Goal: Task Accomplishment & Management: Complete application form

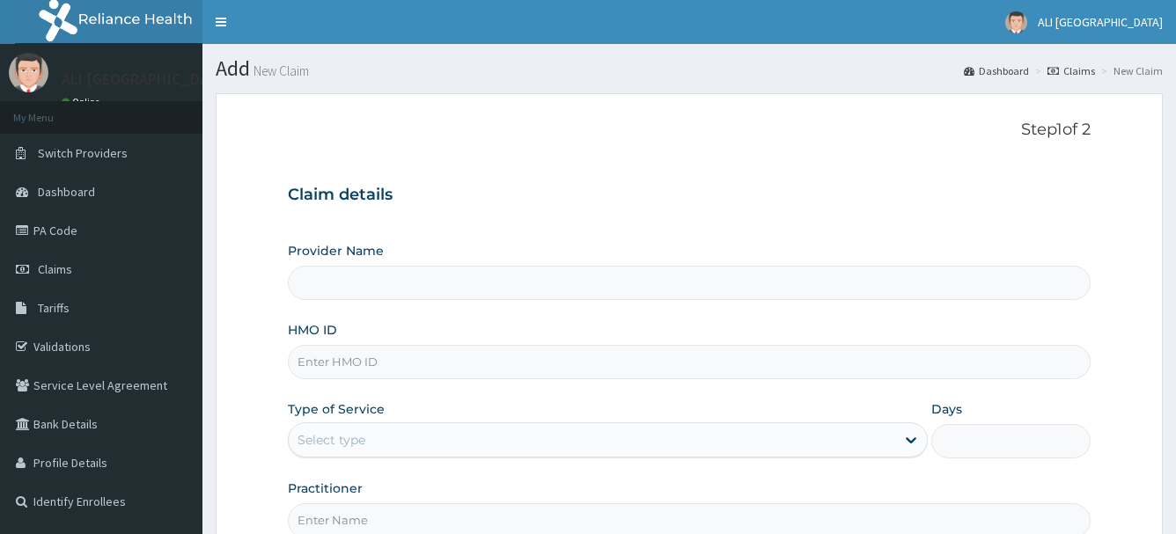
click at [351, 283] on input "Provider Name" at bounding box center [690, 283] width 804 height 34
click at [330, 360] on input "HMO ID" at bounding box center [690, 362] width 804 height 34
type input "NPM"
type input "[GEOGRAPHIC_DATA]"
type input "NPM/10250/A"
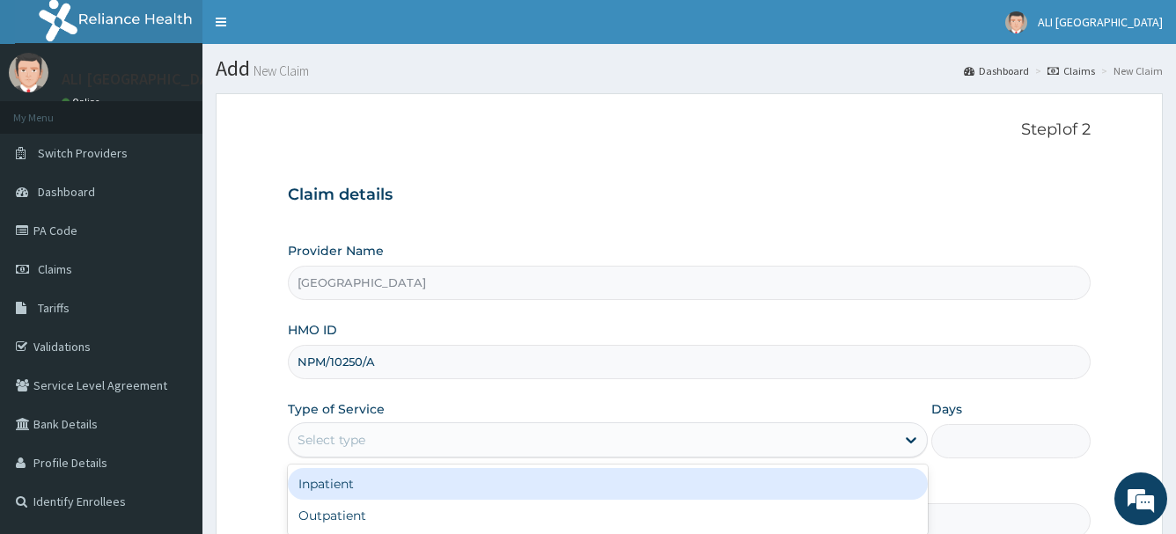
click at [349, 438] on div "Select type" at bounding box center [332, 440] width 68 height 18
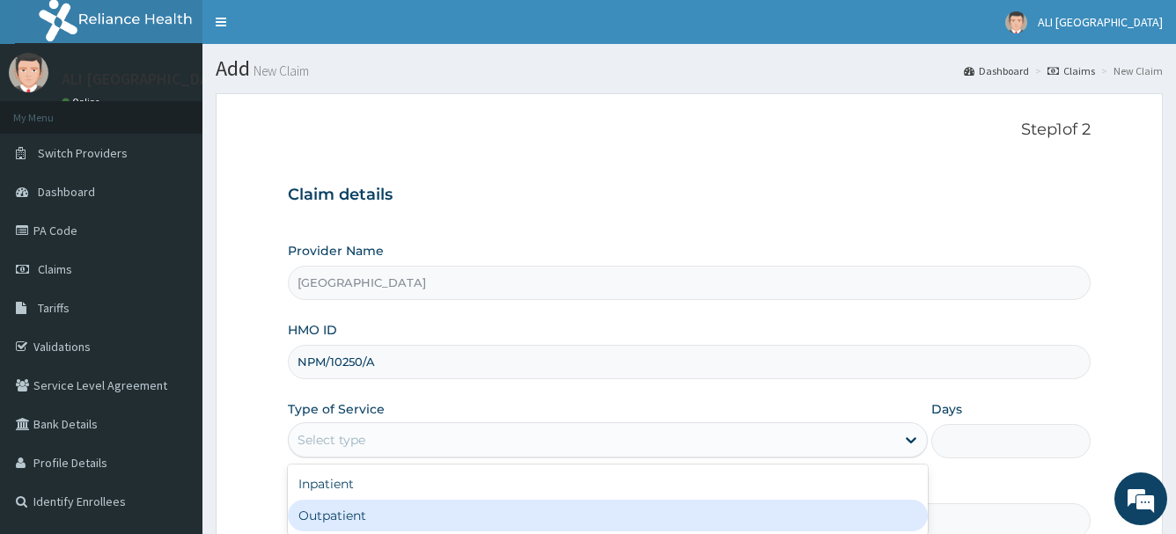
click at [366, 510] on div "Outpatient" at bounding box center [608, 516] width 640 height 32
type input "1"
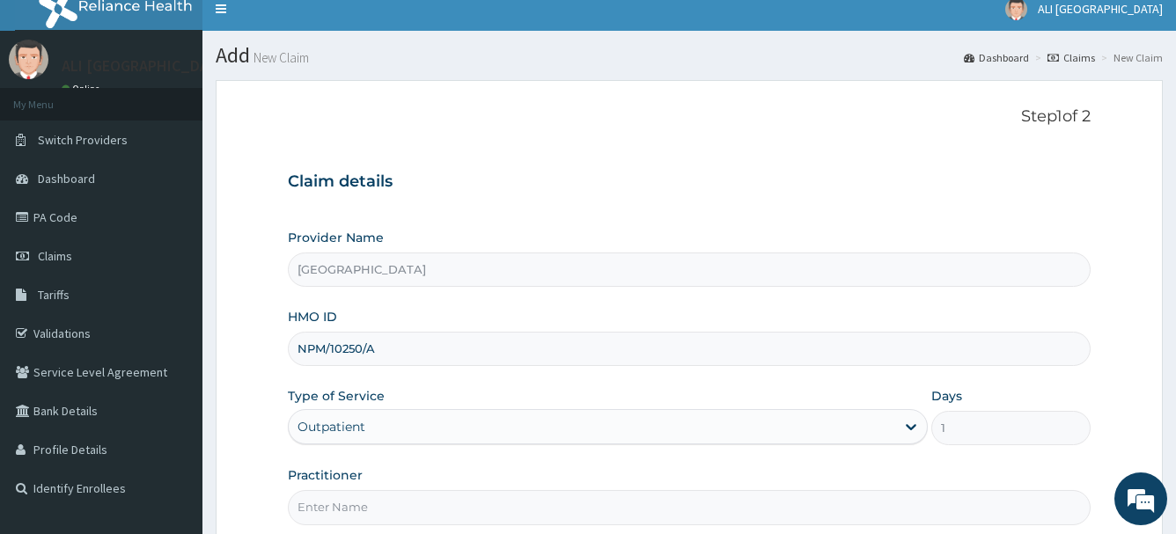
scroll to position [189, 0]
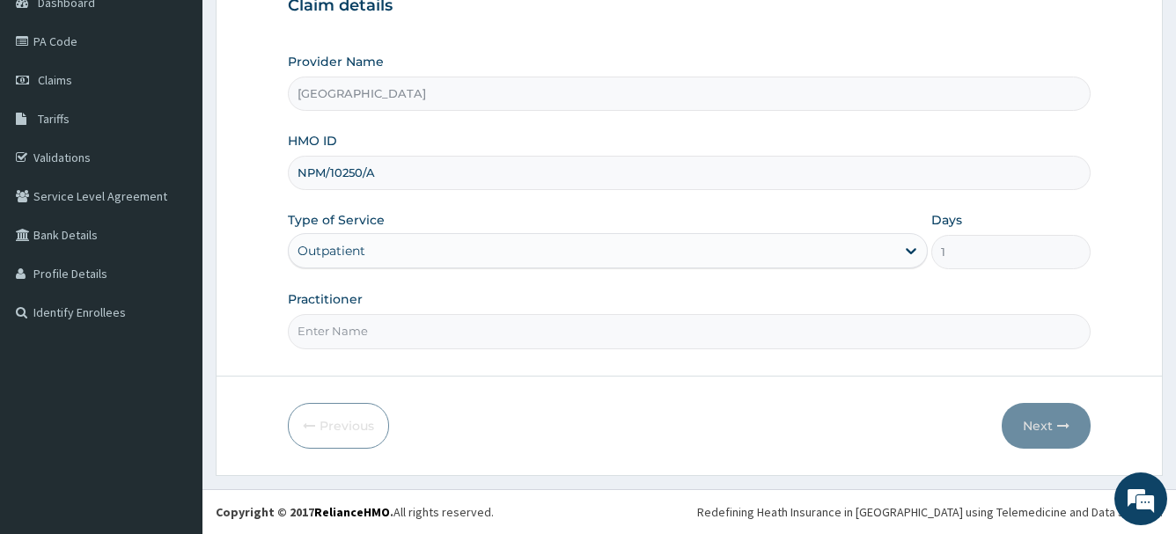
click at [386, 342] on input "Practitioner" at bounding box center [690, 331] width 804 height 34
type input "[PERSON_NAME]"
click at [1042, 432] on button "Next" at bounding box center [1046, 426] width 89 height 46
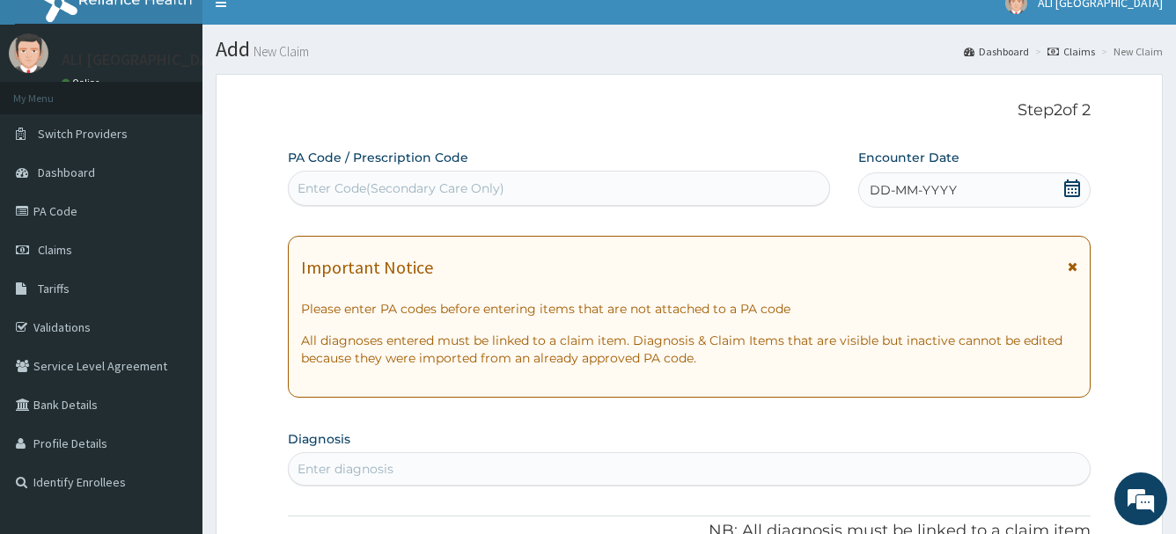
scroll to position [13, 0]
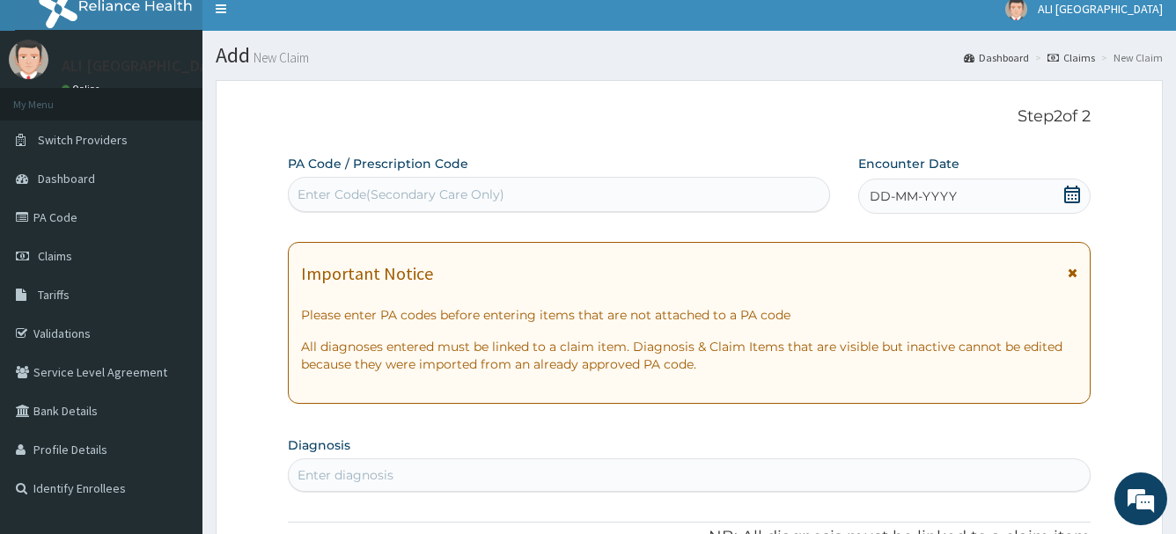
click at [1078, 200] on icon at bounding box center [1072, 195] width 18 height 18
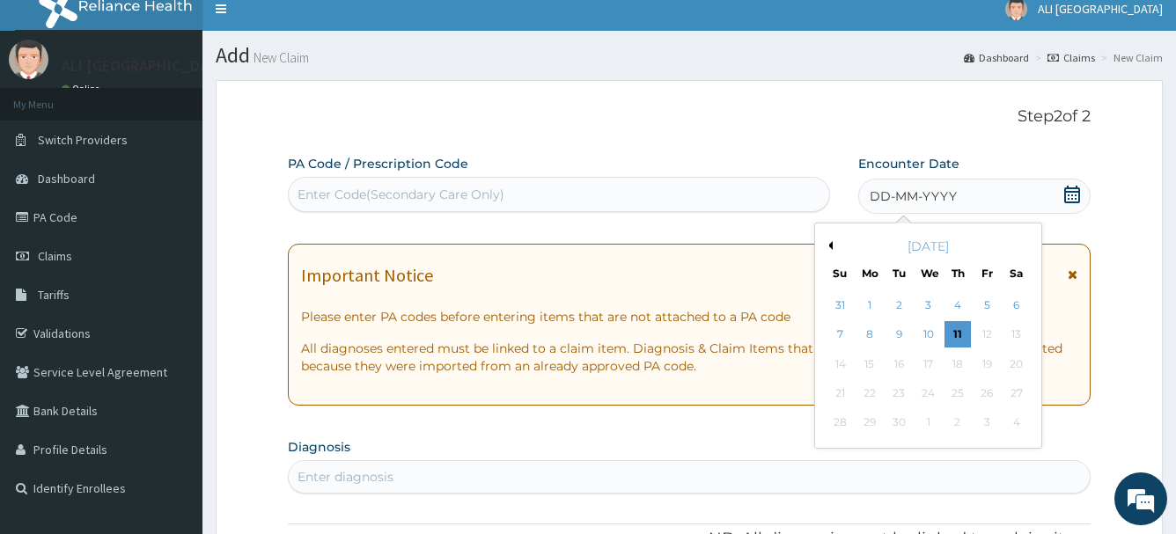
click at [928, 334] on div "10" at bounding box center [928, 335] width 26 height 26
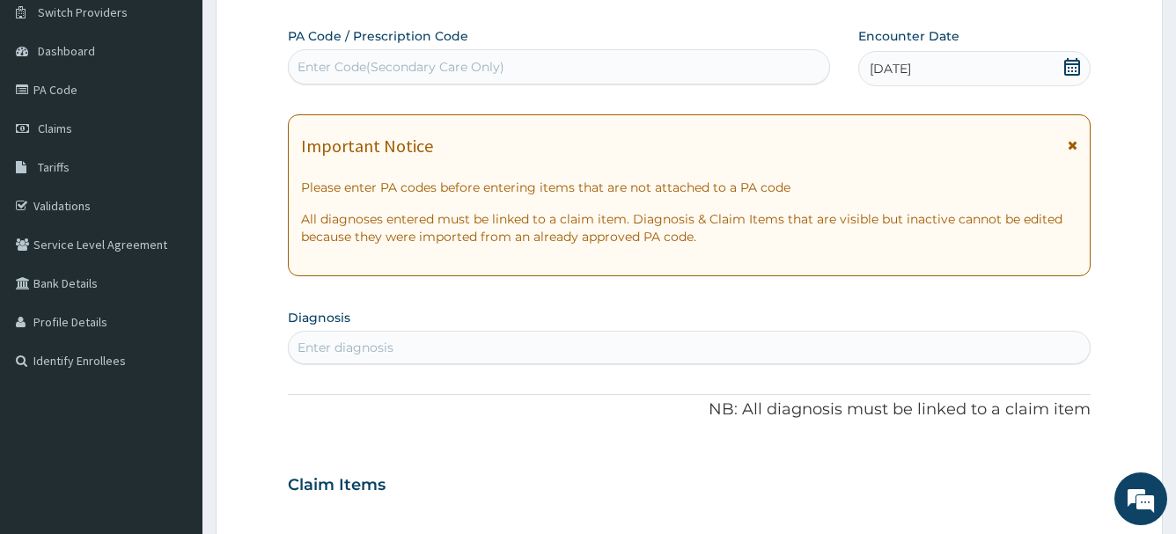
scroll to position [277, 0]
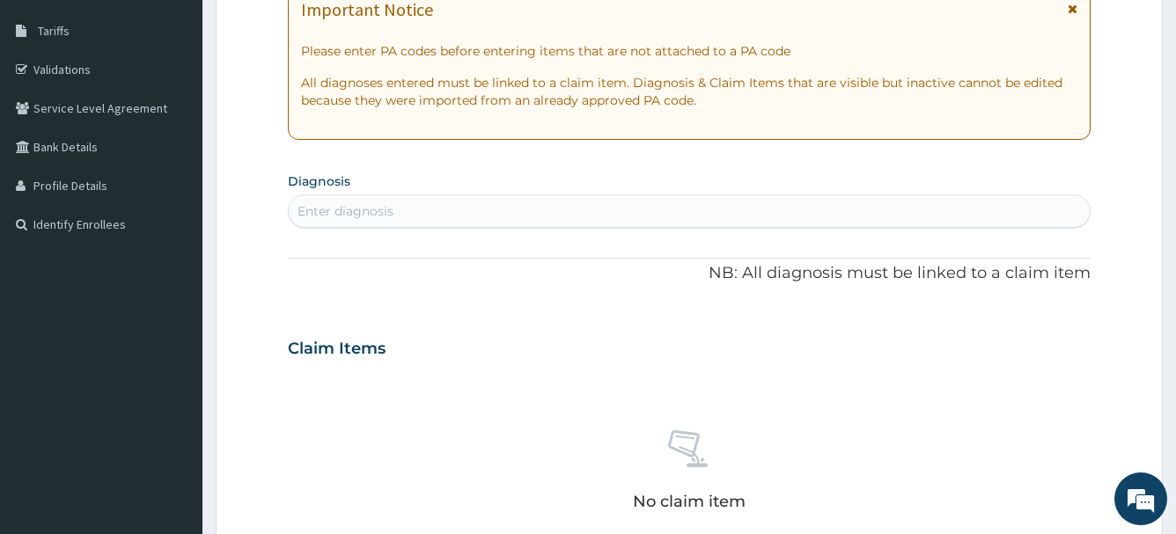
click at [411, 215] on div "Enter diagnosis" at bounding box center [690, 211] width 802 height 28
type input "UPPER RE"
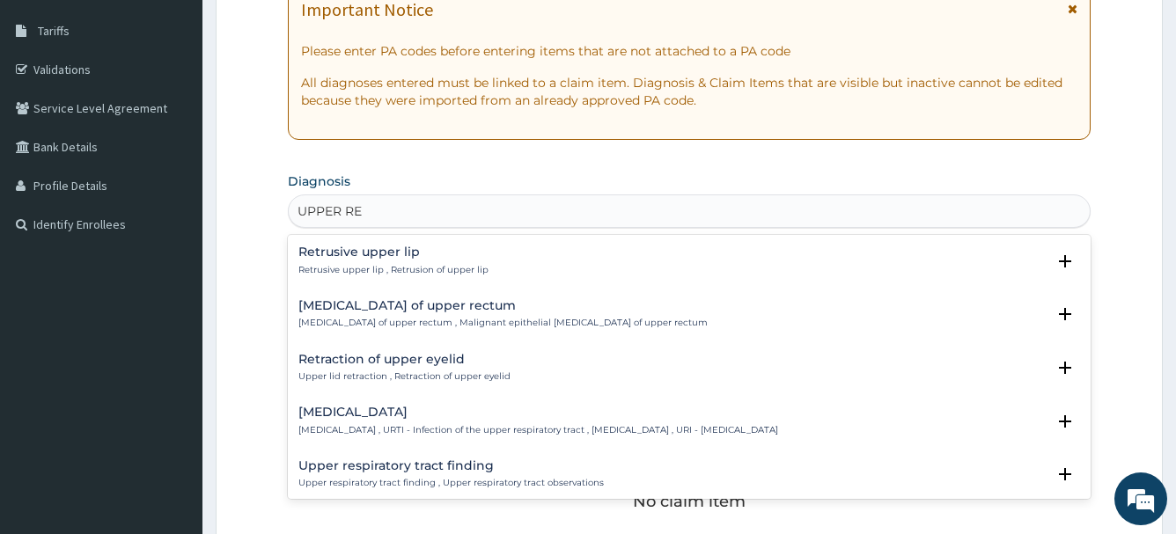
click at [437, 418] on h4 "[MEDICAL_DATA]" at bounding box center [538, 412] width 480 height 13
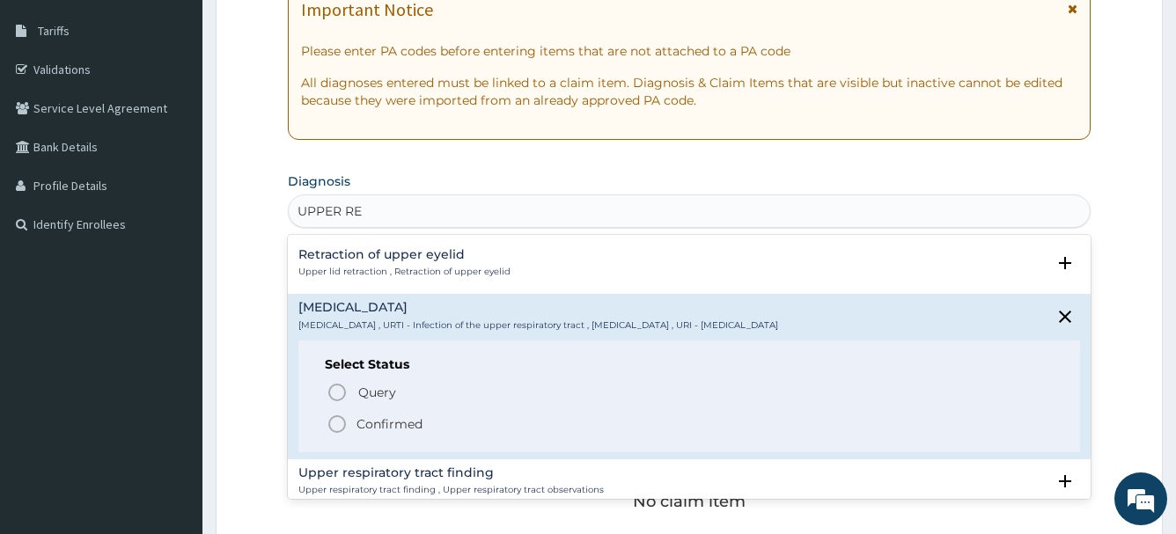
scroll to position [176, 0]
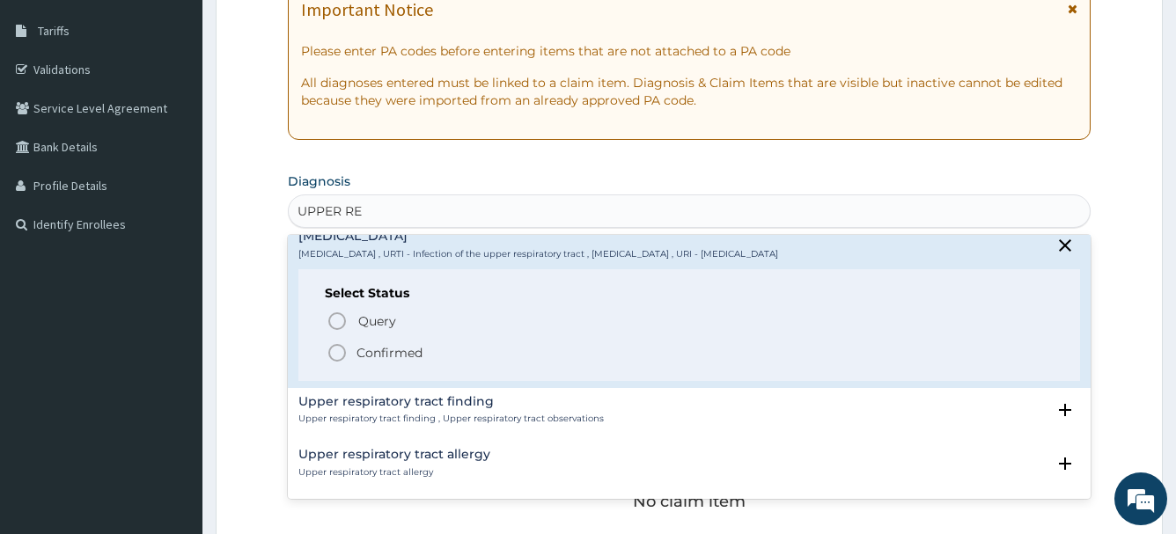
click at [339, 356] on icon "status option filled" at bounding box center [337, 352] width 21 height 21
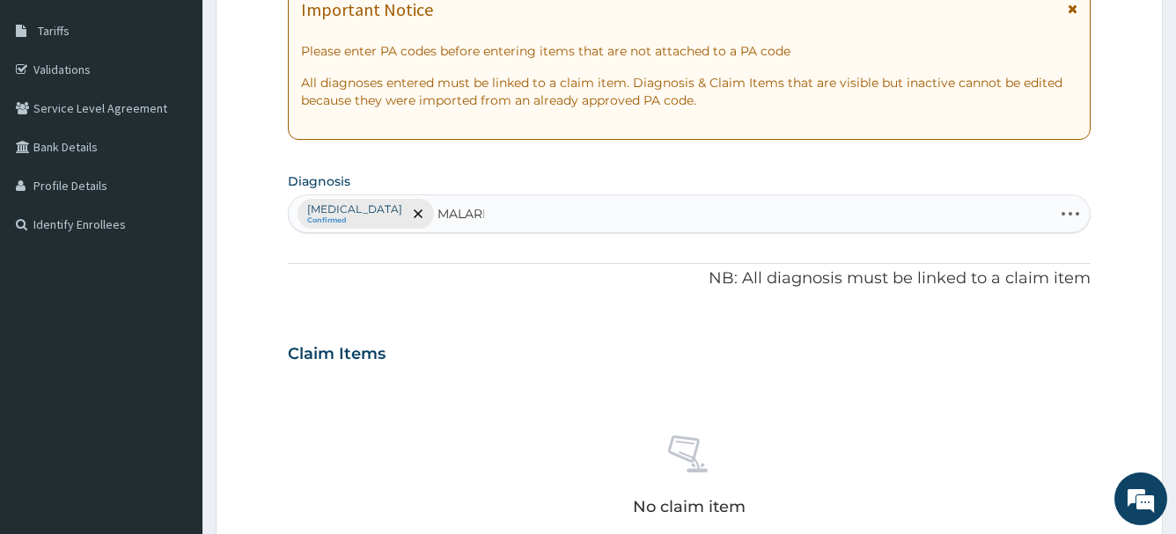
type input "[MEDICAL_DATA]"
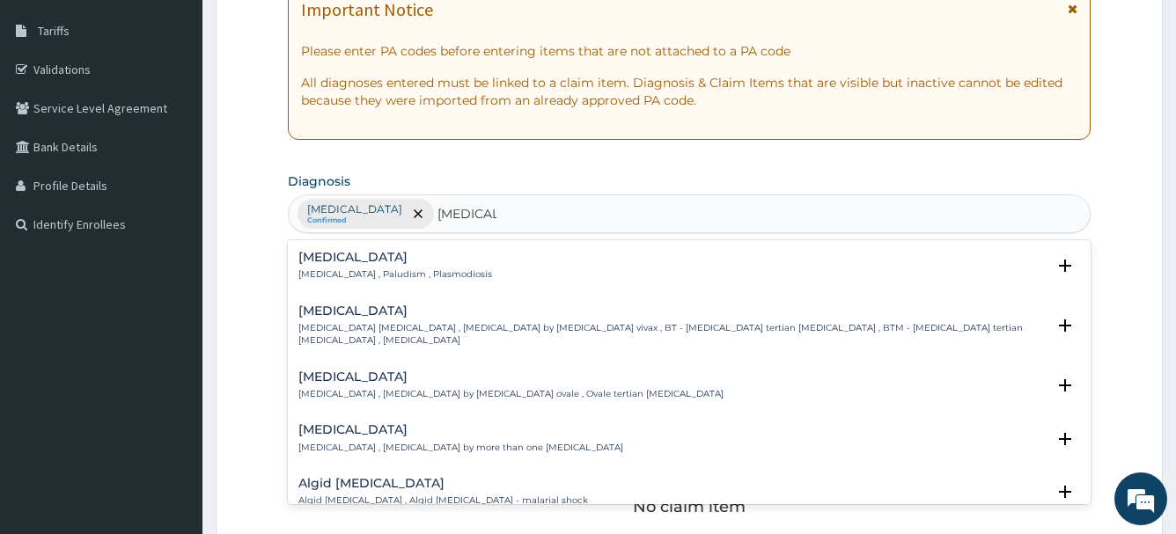
click at [394, 275] on p "[MEDICAL_DATA] , Paludism , Plasmodiosis" at bounding box center [395, 274] width 194 height 12
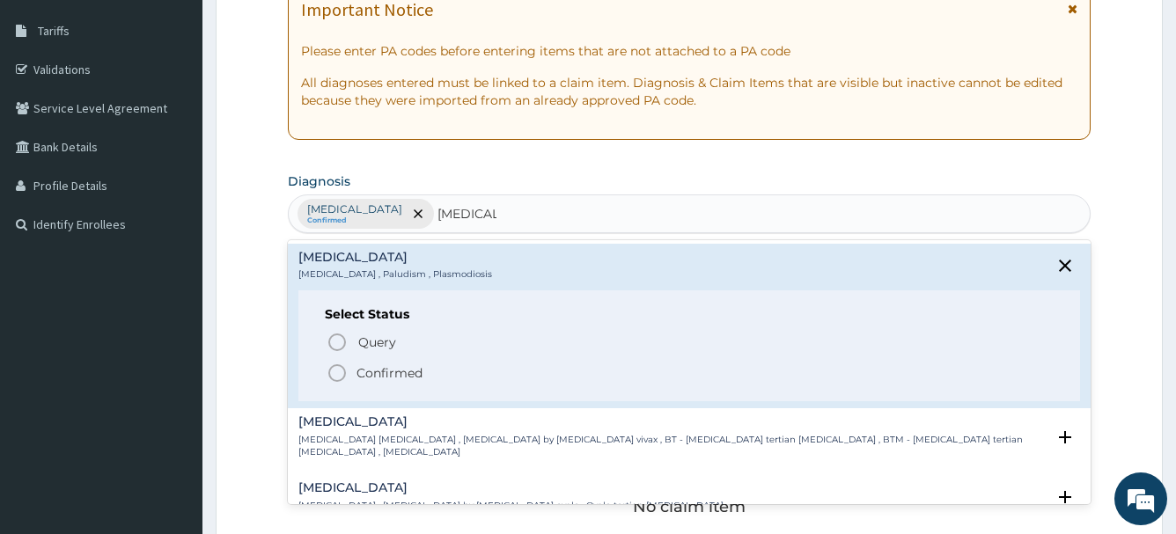
click at [367, 373] on p "Confirmed" at bounding box center [389, 373] width 66 height 18
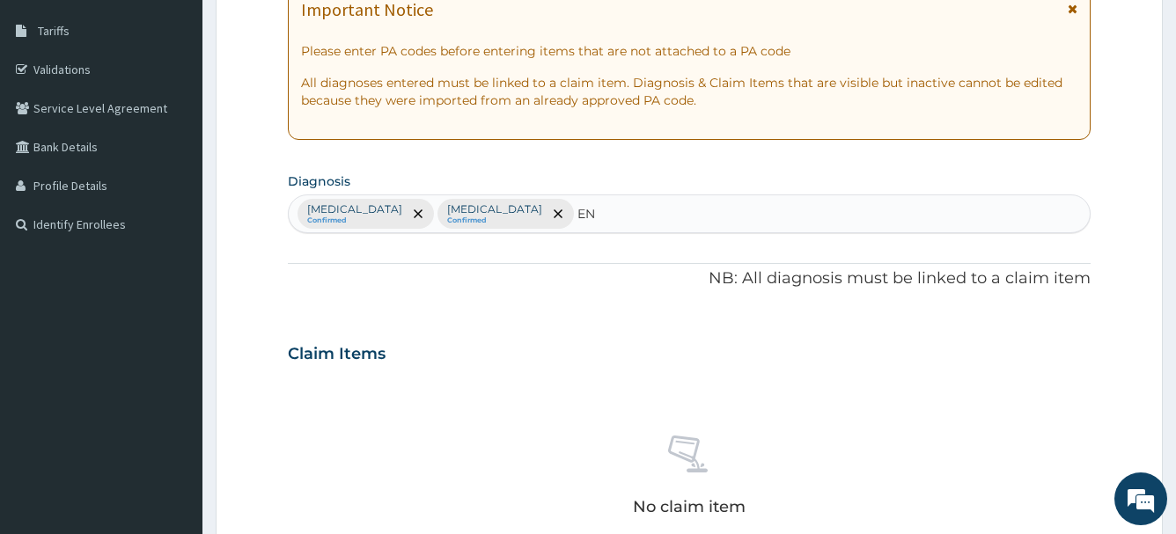
type input "E"
type input "TYPHOI"
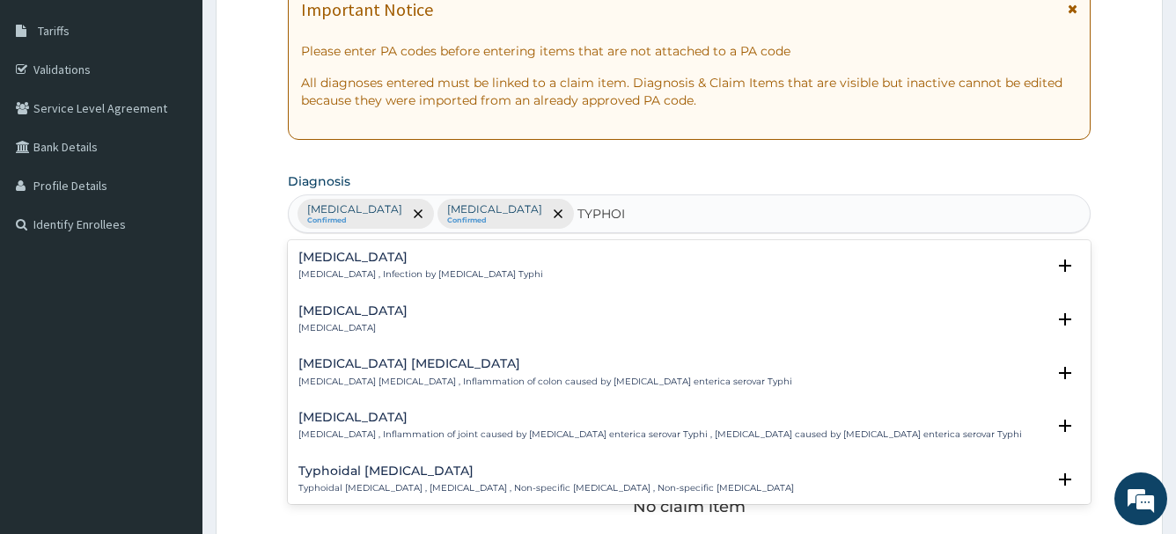
click at [378, 268] on div "[MEDICAL_DATA] [MEDICAL_DATA] , Infection by [MEDICAL_DATA] Typhi" at bounding box center [420, 266] width 245 height 31
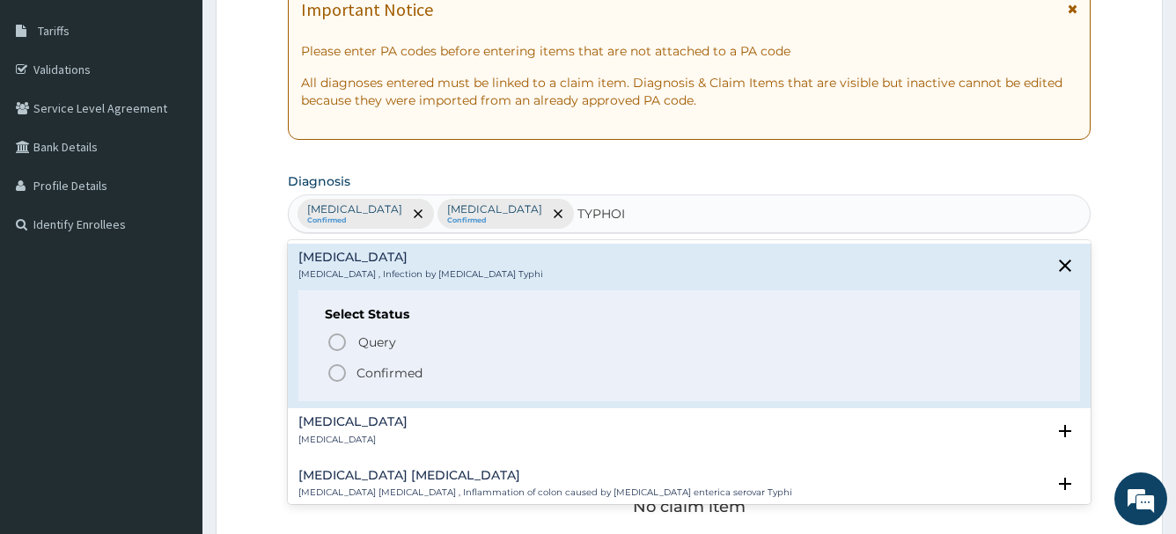
click at [399, 375] on p "Confirmed" at bounding box center [389, 373] width 66 height 18
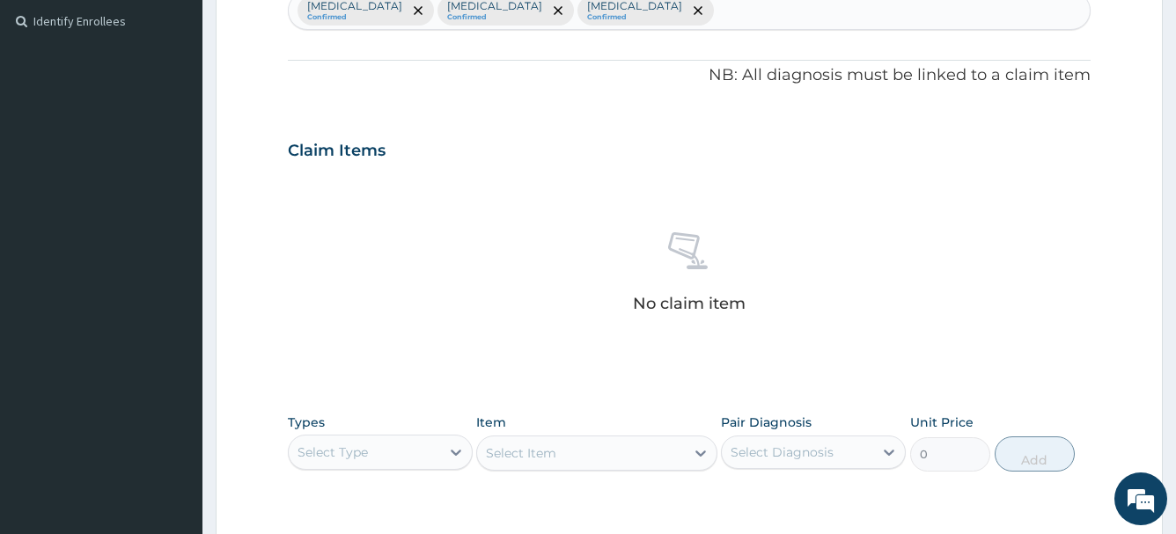
scroll to position [629, 0]
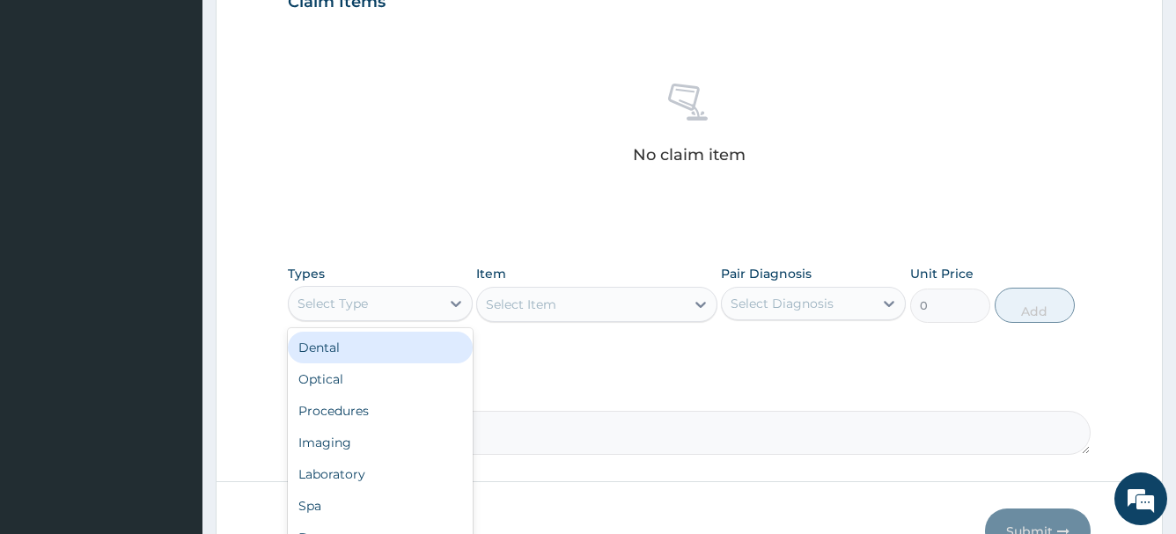
click at [361, 300] on div "Select Type" at bounding box center [333, 304] width 70 height 18
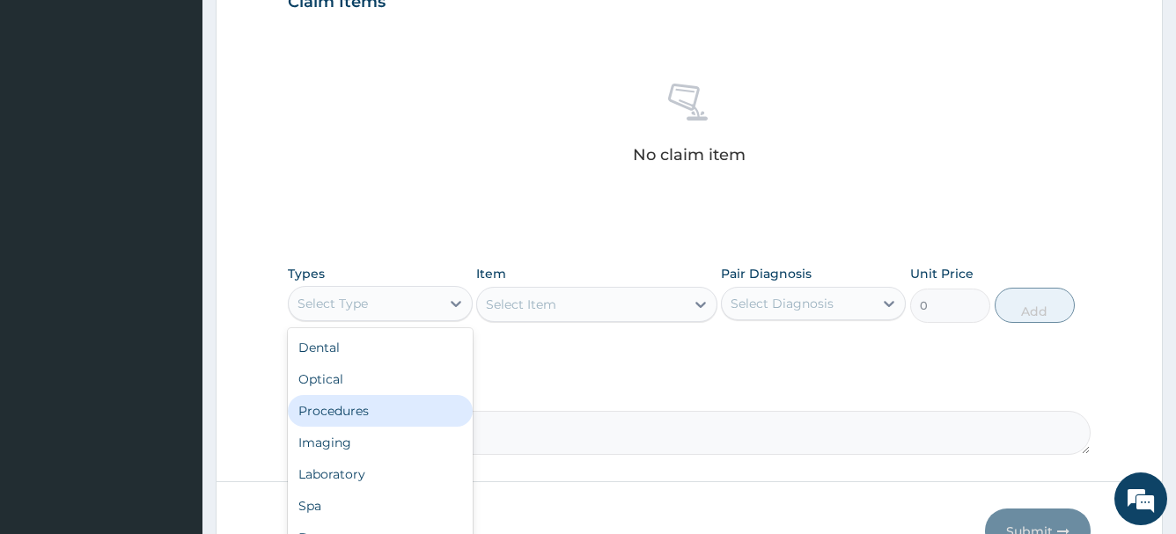
drag, startPoint x: 364, startPoint y: 409, endPoint x: 378, endPoint y: 405, distance: 14.8
click at [365, 409] on div "Procedures" at bounding box center [380, 411] width 185 height 32
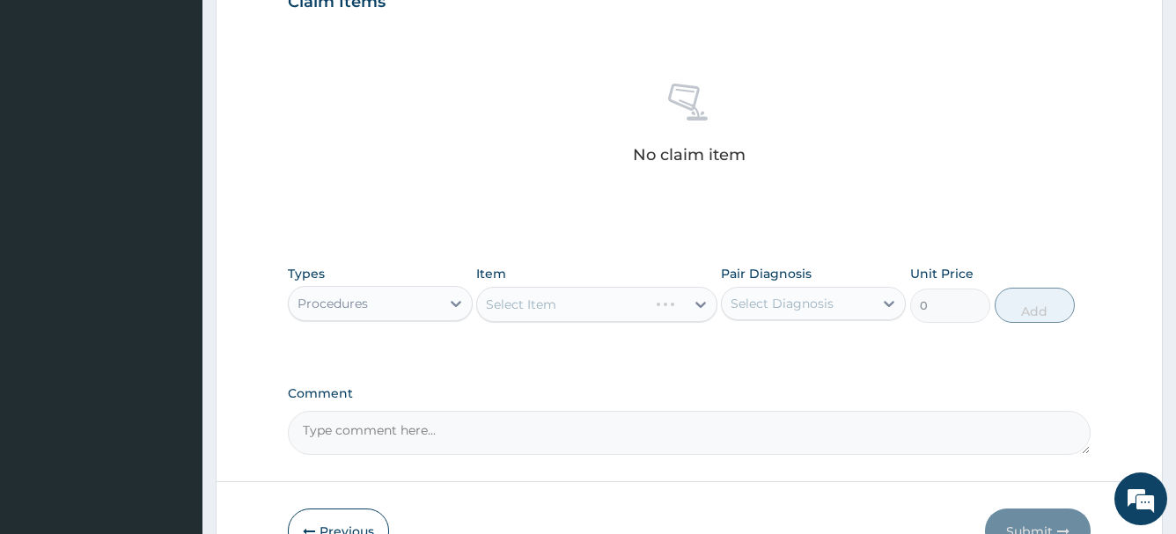
click at [603, 314] on div "Select Item" at bounding box center [596, 304] width 241 height 35
click at [687, 310] on div "Select Item" at bounding box center [596, 304] width 241 height 35
click at [641, 310] on div "Select Item" at bounding box center [596, 304] width 241 height 35
click at [614, 320] on div "Select Item" at bounding box center [596, 304] width 241 height 35
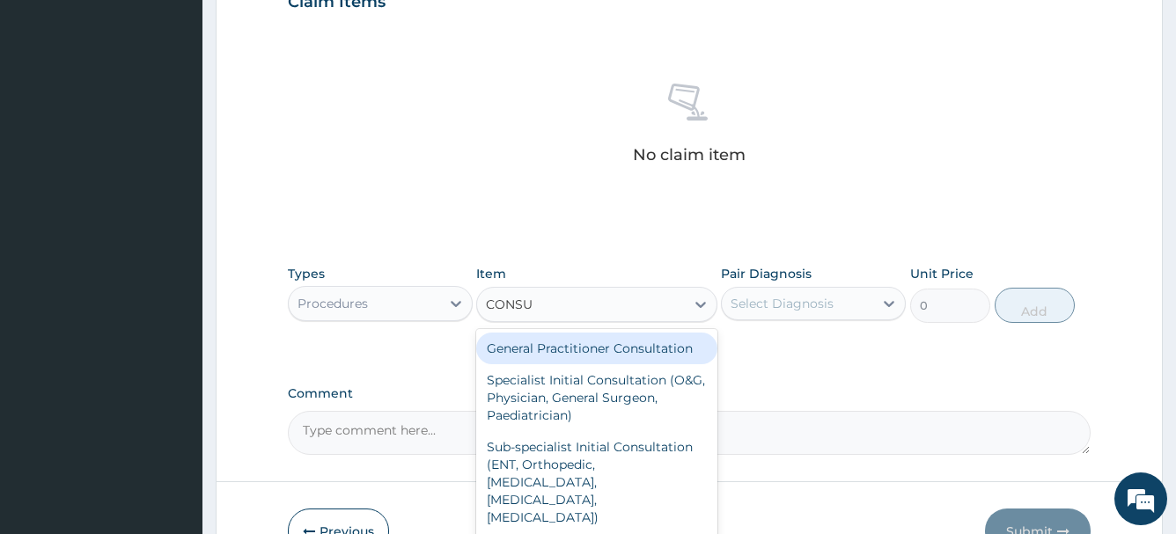
type input "CONSUL"
click at [584, 345] on div "General Practitioner Consultation" at bounding box center [596, 349] width 241 height 32
type input "1500"
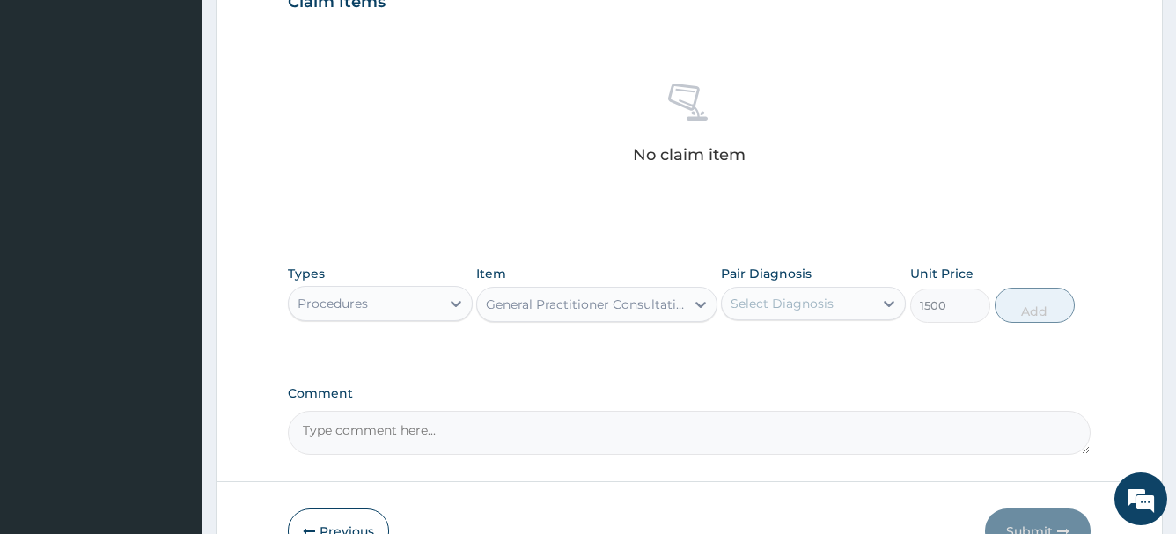
click at [865, 312] on div "Select Diagnosis" at bounding box center [797, 304] width 151 height 28
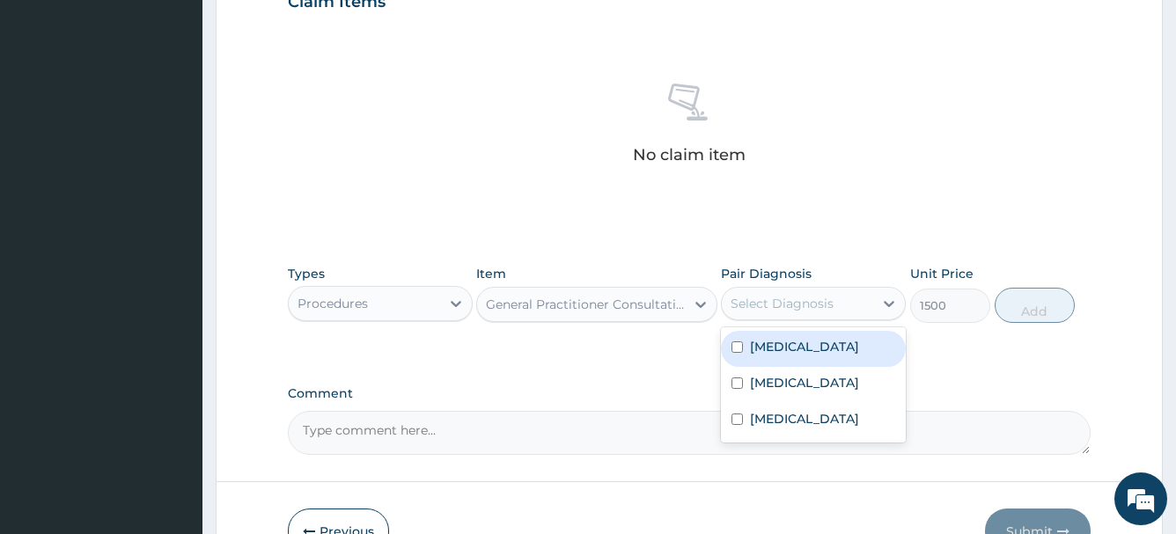
drag, startPoint x: 847, startPoint y: 338, endPoint x: 853, endPoint y: 350, distance: 13.8
click at [847, 344] on label "[MEDICAL_DATA]" at bounding box center [804, 347] width 109 height 18
checkbox input "true"
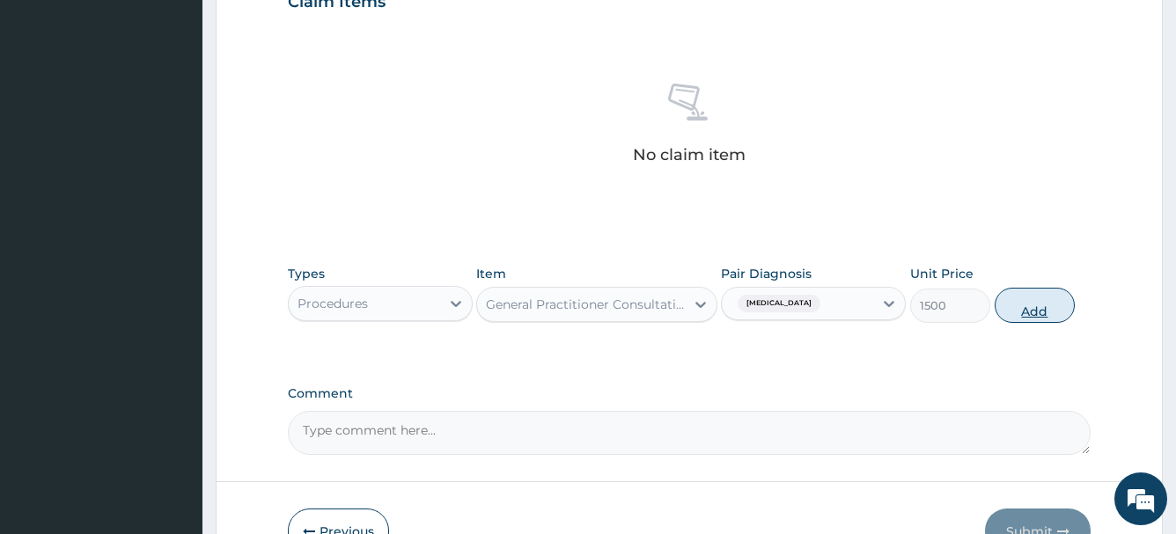
click at [1032, 316] on button "Add" at bounding box center [1035, 305] width 80 height 35
type input "0"
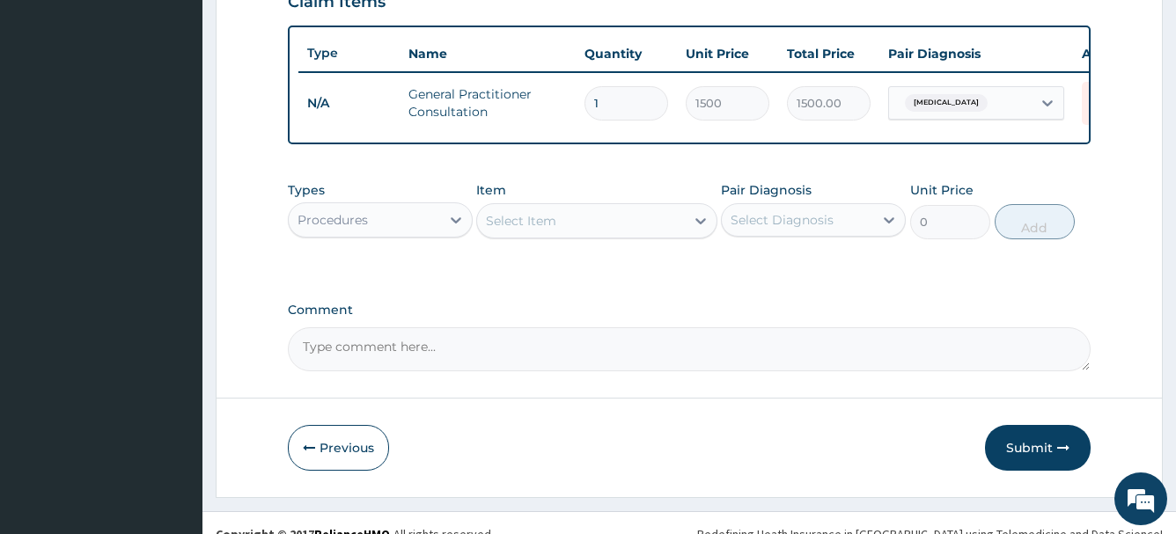
click at [421, 234] on div "Procedures" at bounding box center [364, 220] width 151 height 28
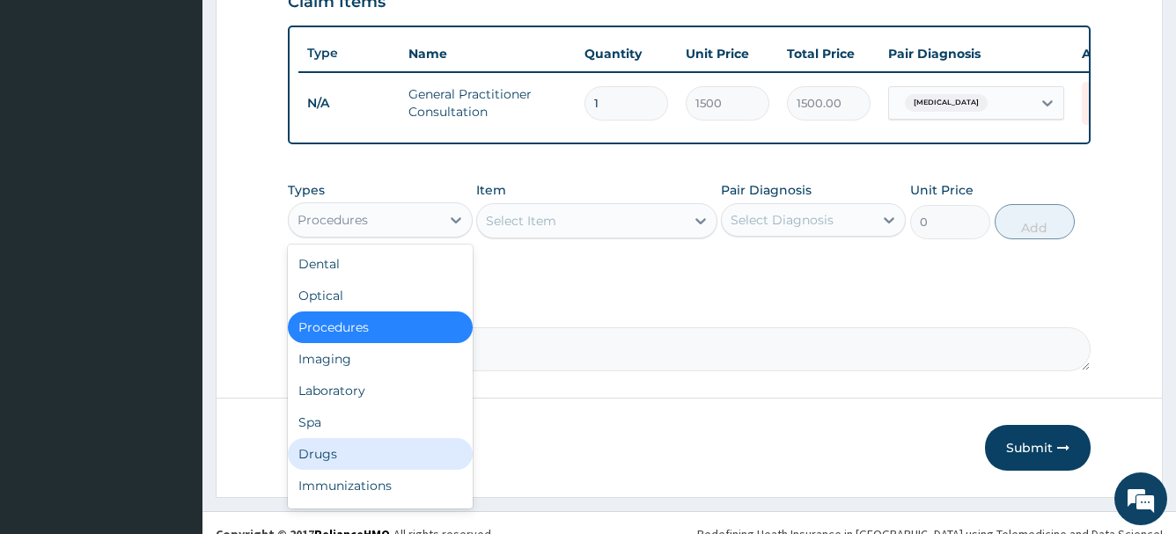
drag, startPoint x: 334, startPoint y: 467, endPoint x: 599, endPoint y: 298, distance: 315.5
click at [335, 467] on div "Drugs" at bounding box center [380, 454] width 185 height 32
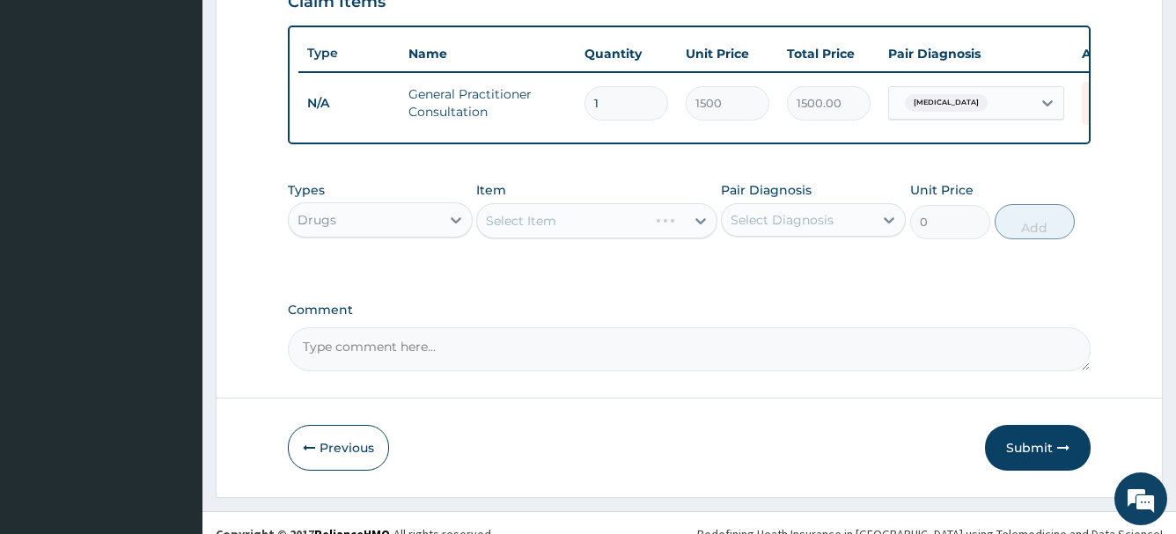
click at [616, 236] on div "Select Item" at bounding box center [596, 220] width 241 height 35
click at [680, 239] on div "Select Item" at bounding box center [596, 220] width 241 height 35
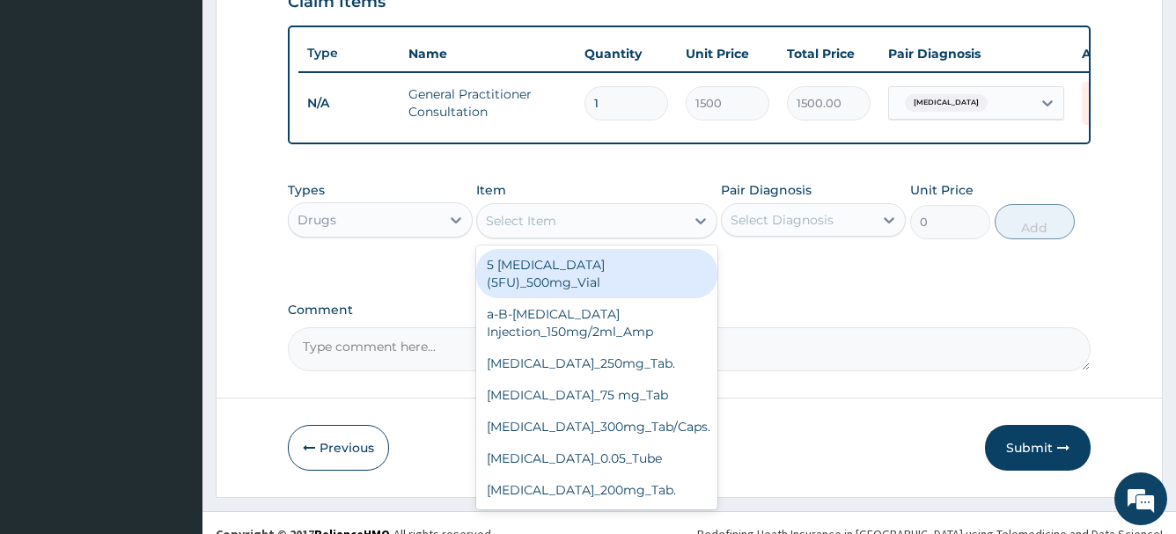
click at [593, 235] on div "Select Item" at bounding box center [581, 221] width 208 height 28
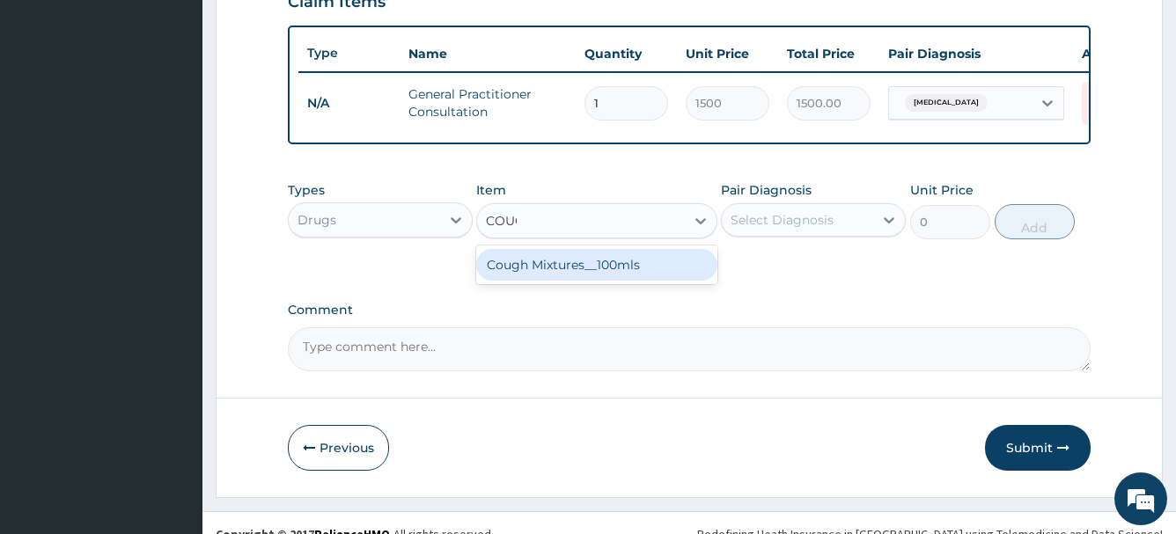
type input "COUGH"
drag, startPoint x: 599, startPoint y: 290, endPoint x: 803, endPoint y: 258, distance: 205.8
click at [604, 281] on div "Cough Mixtures__100mls" at bounding box center [596, 265] width 241 height 32
type input "300"
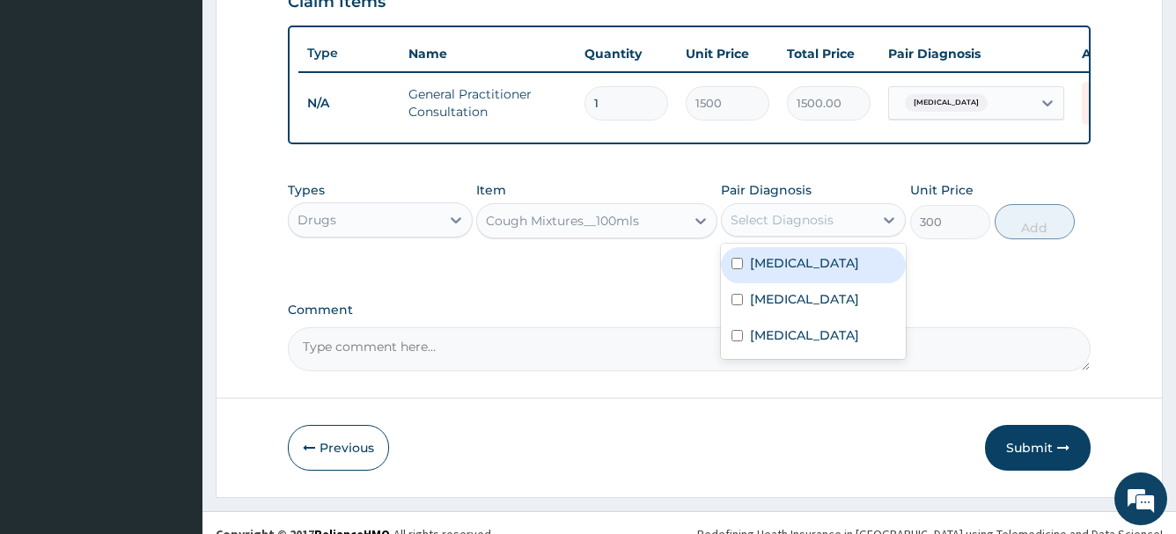
drag, startPoint x: 802, startPoint y: 245, endPoint x: 821, endPoint y: 268, distance: 30.0
click at [802, 237] on div "Select Diagnosis" at bounding box center [813, 219] width 185 height 33
drag, startPoint x: 803, startPoint y: 298, endPoint x: 820, endPoint y: 298, distance: 17.6
click at [805, 272] on label "[MEDICAL_DATA]" at bounding box center [804, 263] width 109 height 18
checkbox input "true"
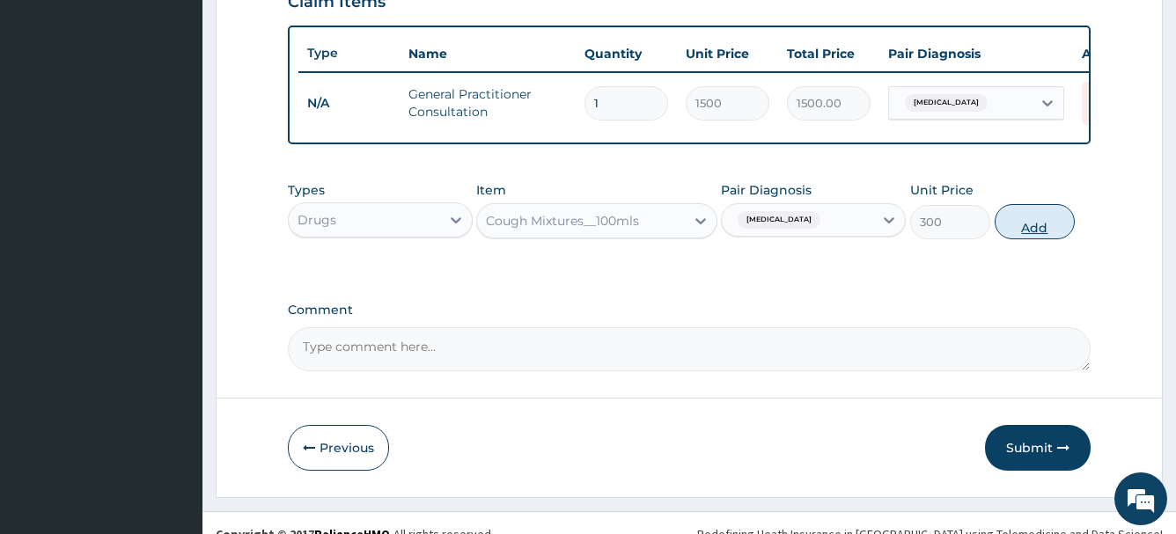
click at [1030, 238] on button "Add" at bounding box center [1035, 221] width 80 height 35
type input "0"
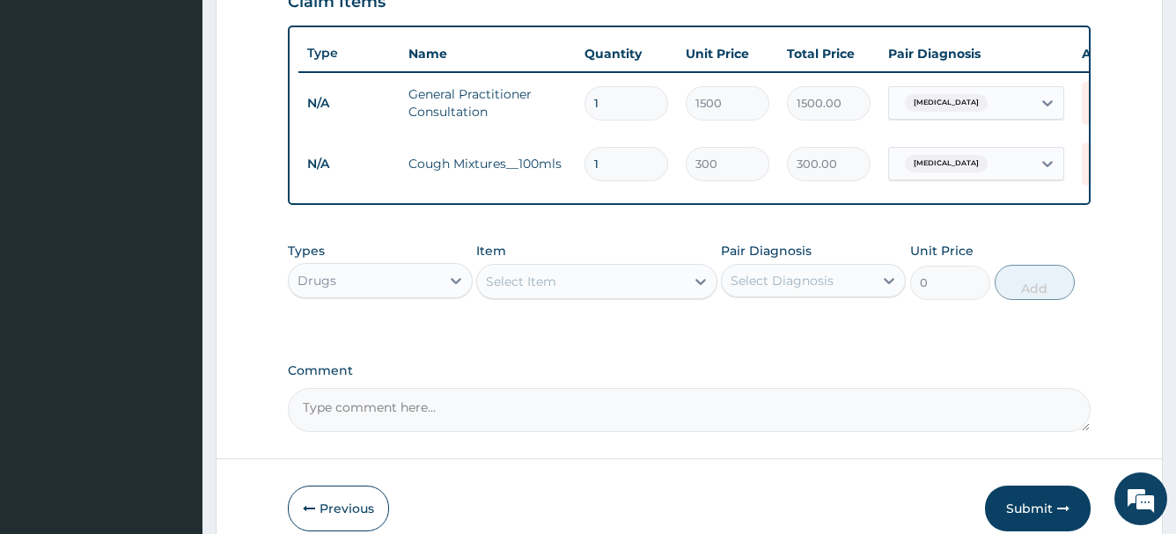
click at [649, 296] on div "Select Item" at bounding box center [581, 282] width 208 height 28
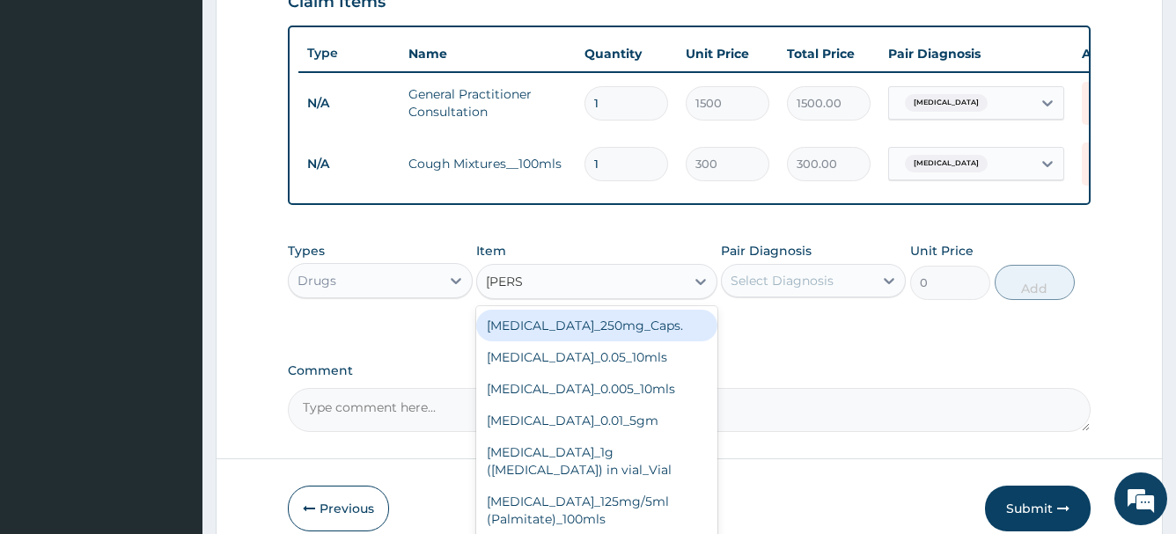
type input "LORAT"
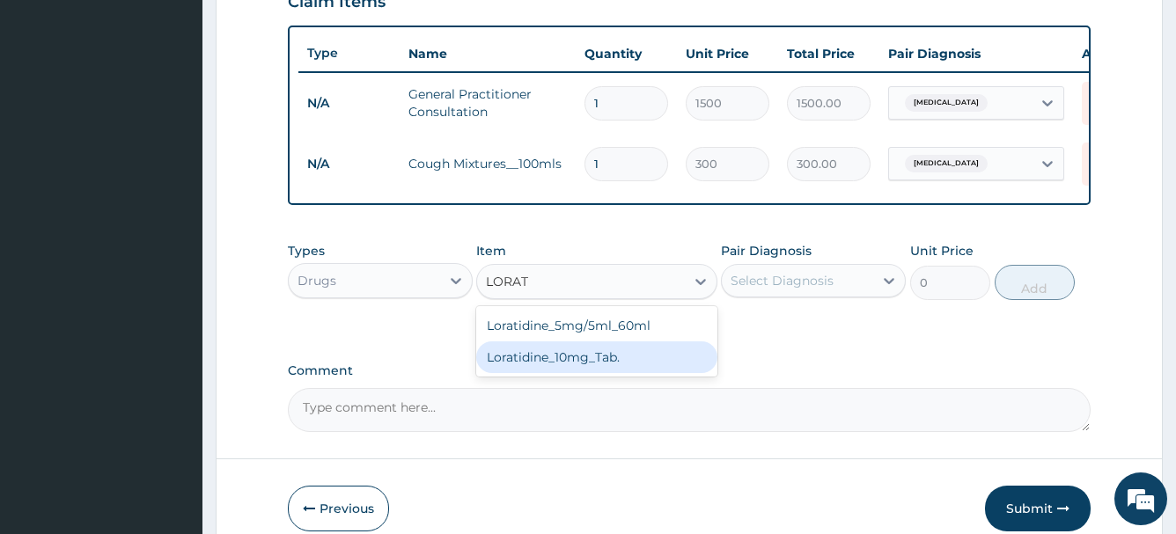
click at [612, 373] on div "Loratidine_10mg_Tab." at bounding box center [596, 358] width 241 height 32
type input "20"
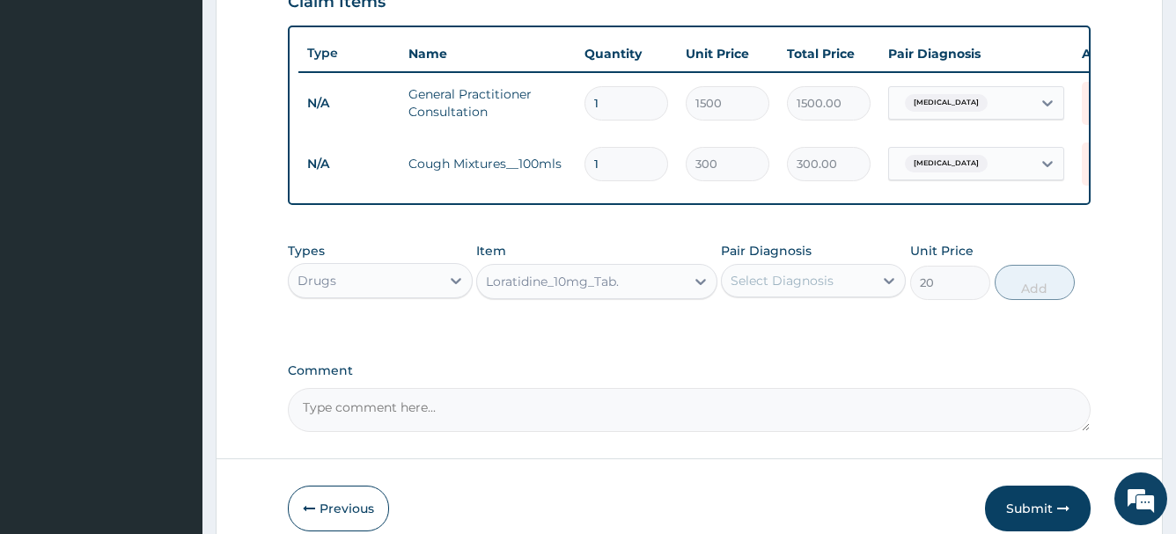
click at [834, 275] on div "Pair Diagnosis Select Diagnosis" at bounding box center [813, 271] width 185 height 58
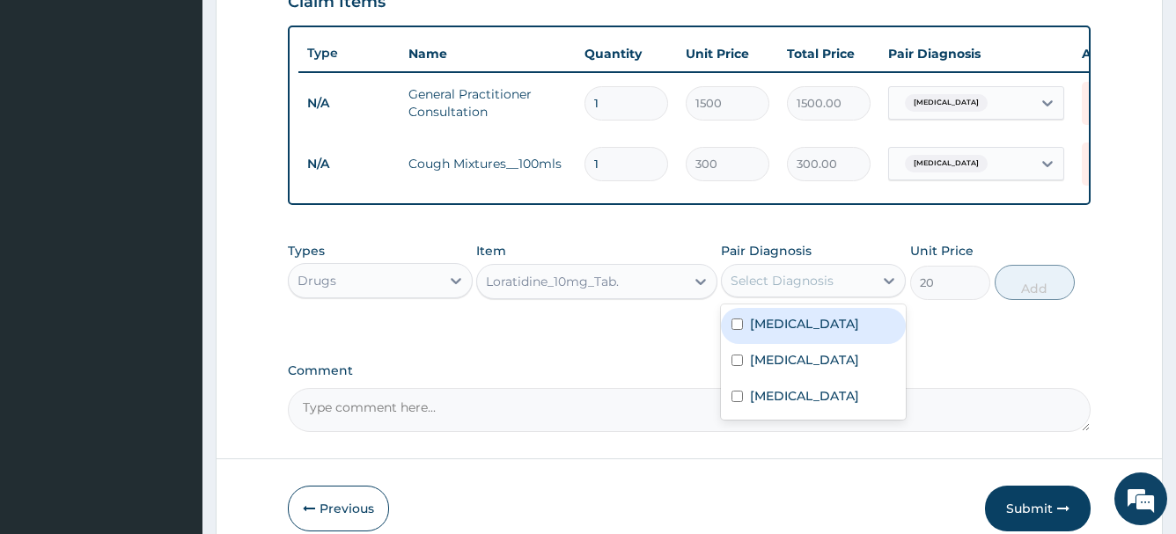
click at [819, 290] on div "Select Diagnosis" at bounding box center [782, 281] width 103 height 18
drag, startPoint x: 789, startPoint y: 352, endPoint x: 880, endPoint y: 366, distance: 92.6
click at [790, 333] on label "[MEDICAL_DATA]" at bounding box center [804, 324] width 109 height 18
checkbox input "true"
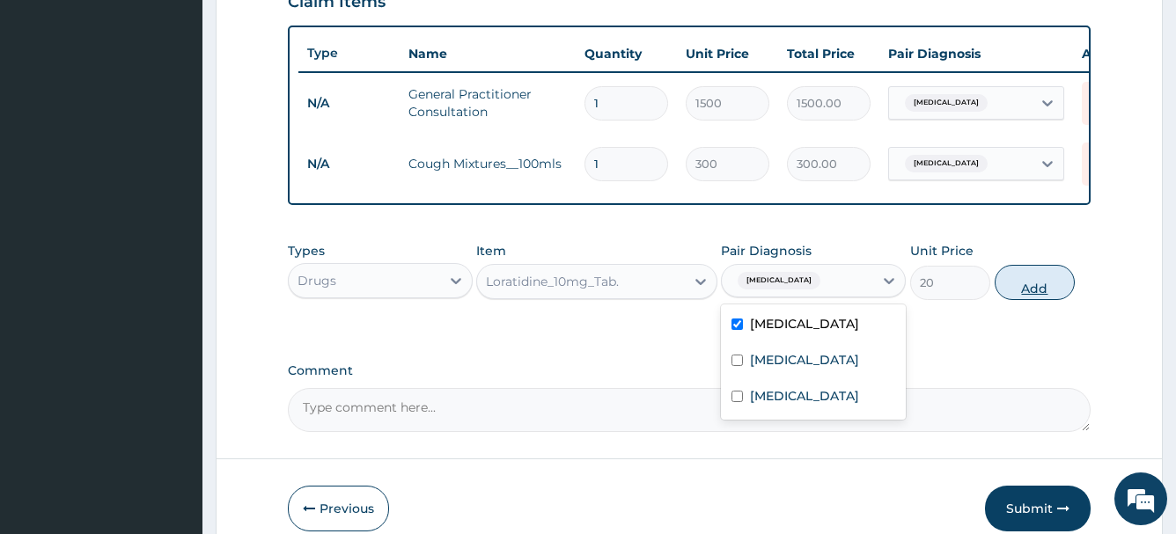
click at [1018, 300] on button "Add" at bounding box center [1035, 282] width 80 height 35
type input "0"
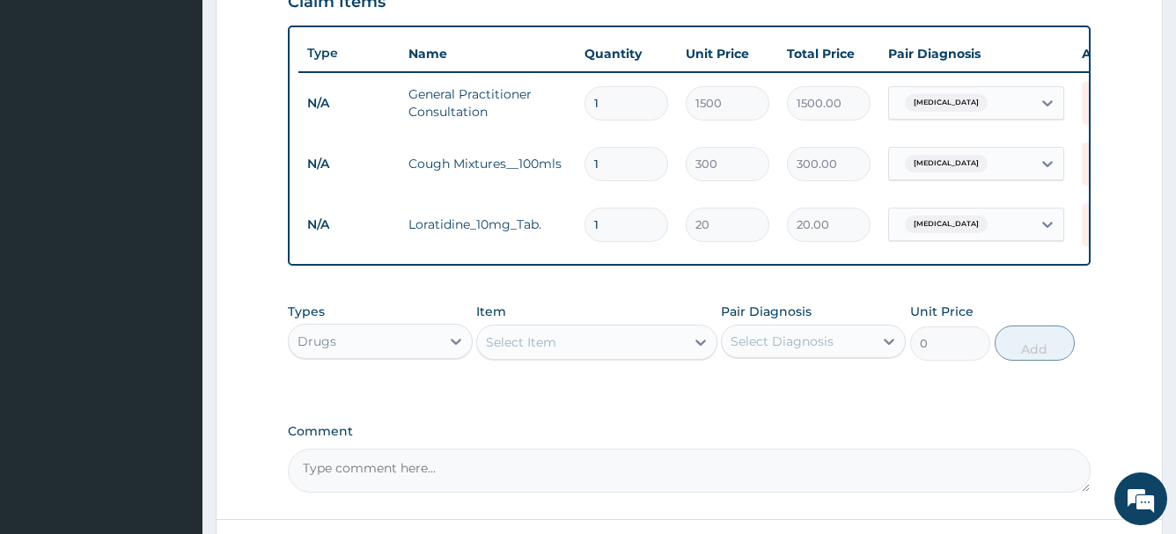
type input "0.00"
type input "5"
type input "100.00"
type input "5"
click at [557, 356] on div "Select Item" at bounding box center [581, 342] width 208 height 28
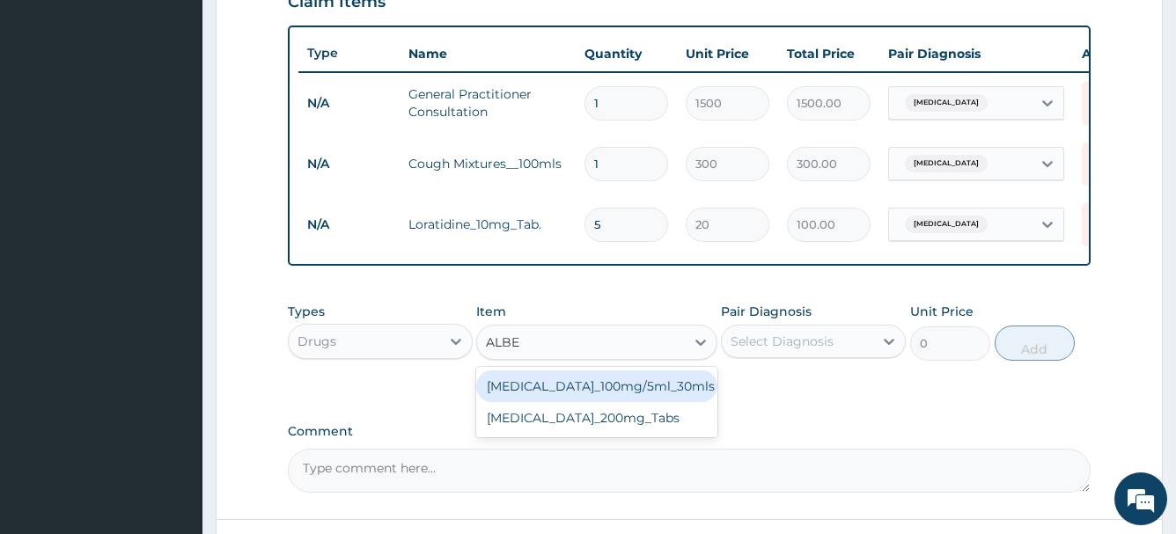
type input "ALBEN"
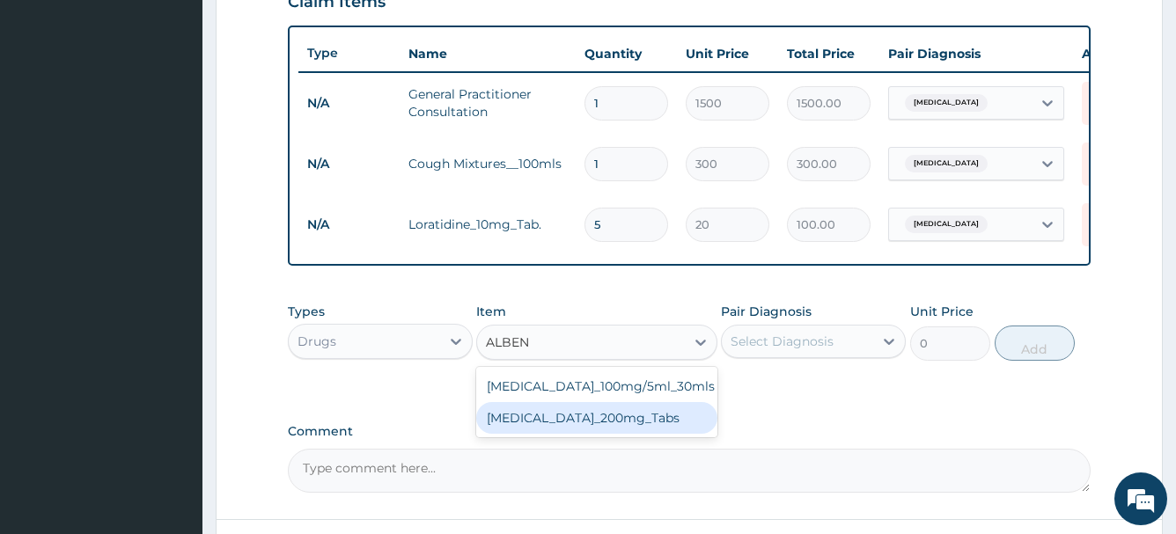
click at [577, 434] on div "[MEDICAL_DATA]_200mg_Tabs" at bounding box center [596, 418] width 241 height 32
type input "125"
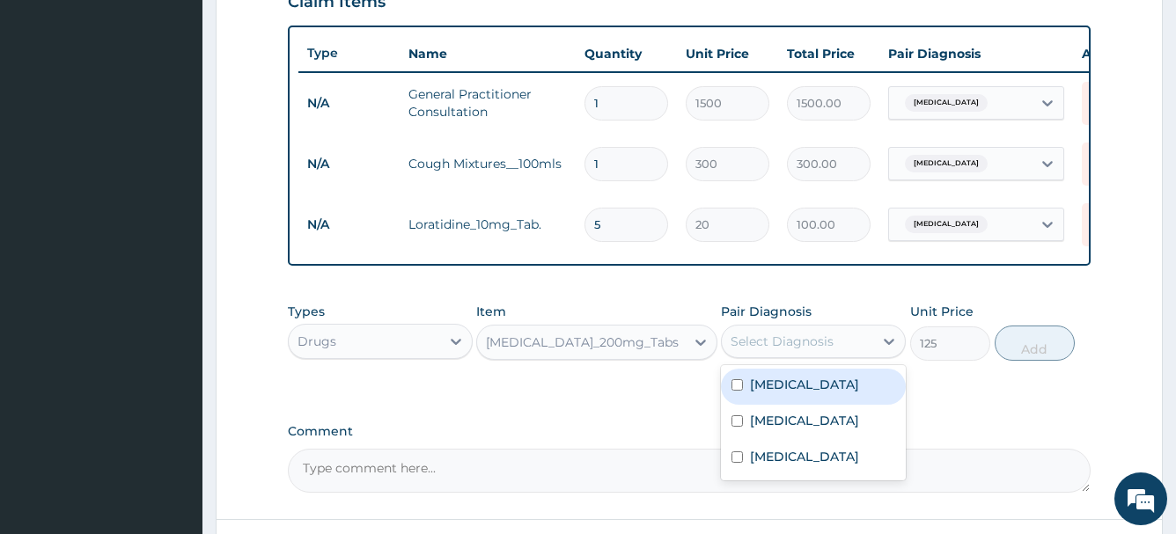
drag, startPoint x: 796, startPoint y: 358, endPoint x: 793, endPoint y: 419, distance: 60.8
click at [796, 350] on div "Select Diagnosis" at bounding box center [782, 342] width 103 height 18
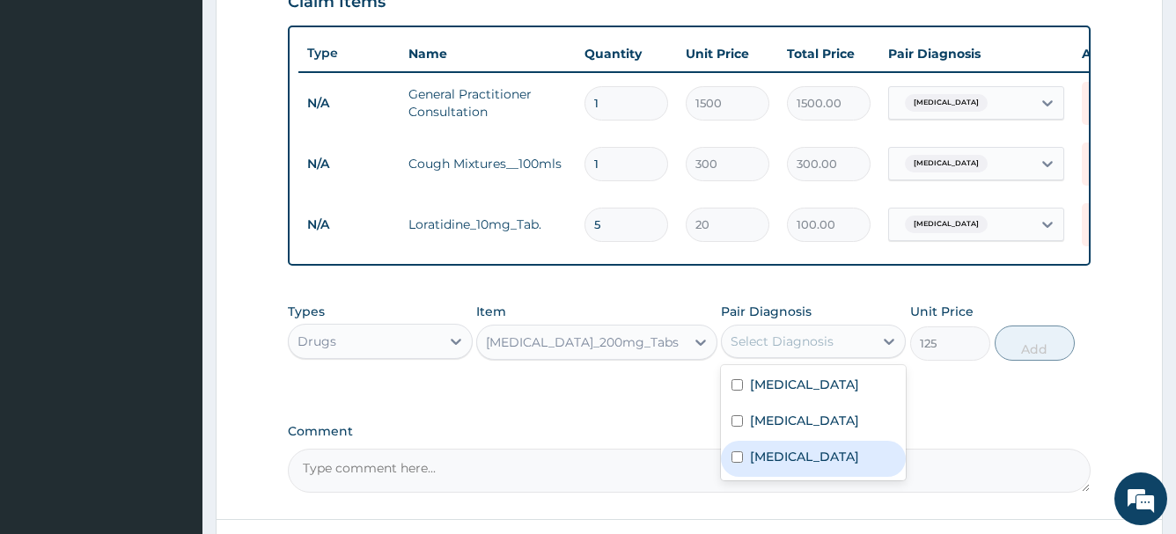
drag, startPoint x: 772, startPoint y: 491, endPoint x: 891, endPoint y: 431, distance: 133.1
click at [773, 466] on label "[MEDICAL_DATA]" at bounding box center [804, 457] width 109 height 18
checkbox input "true"
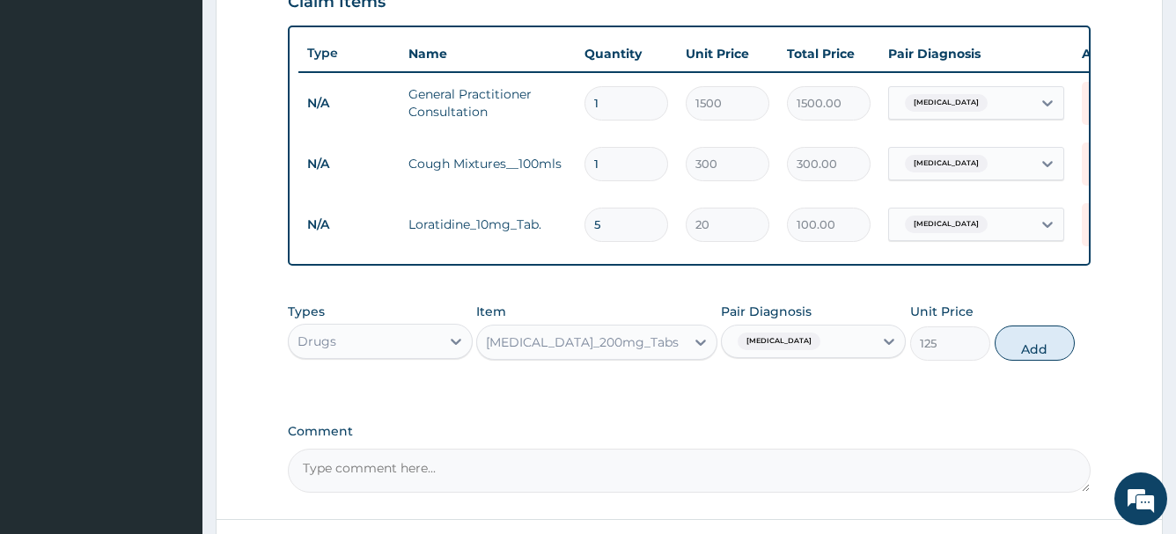
drag, startPoint x: 1013, startPoint y: 359, endPoint x: 962, endPoint y: 354, distance: 51.3
click at [1011, 359] on button "Add" at bounding box center [1035, 343] width 80 height 35
type input "0"
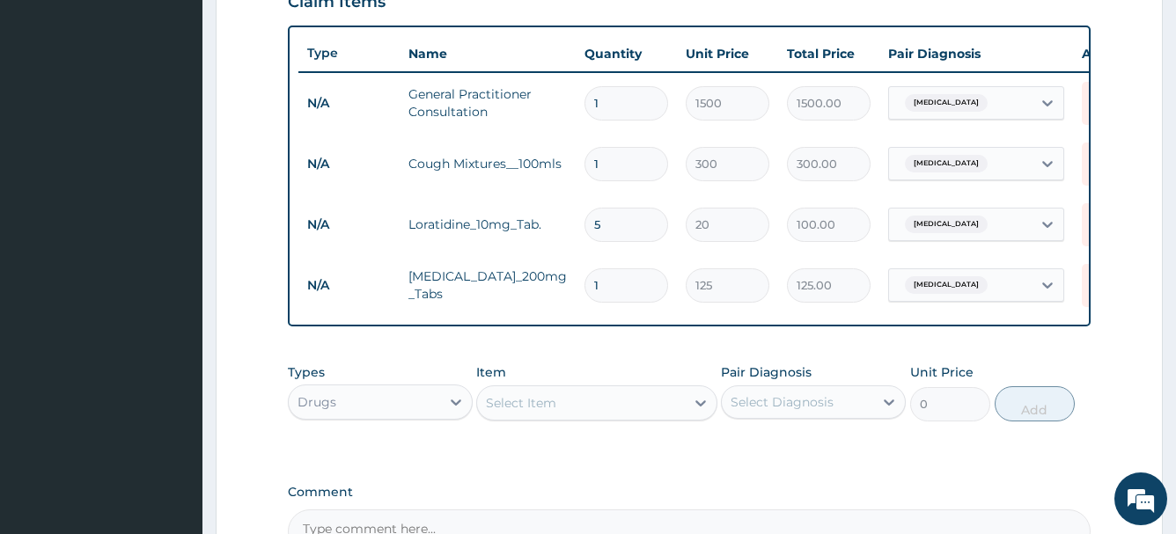
drag, startPoint x: 608, startPoint y: 284, endPoint x: 560, endPoint y: 290, distance: 48.7
click at [560, 290] on tr "N/A [MEDICAL_DATA]_200mg_Tabs 1 125 125.00 [MEDICAL_DATA] Delete" at bounding box center [729, 285] width 863 height 61
type input "2"
type input "250.00"
type input "2"
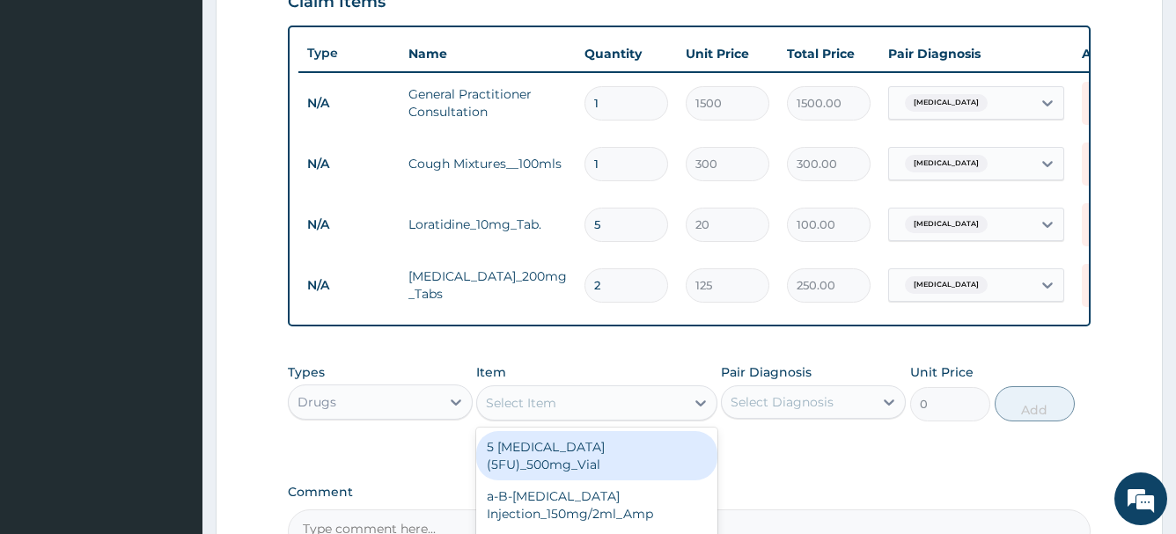
click at [591, 416] on div "Select Item" at bounding box center [581, 403] width 208 height 28
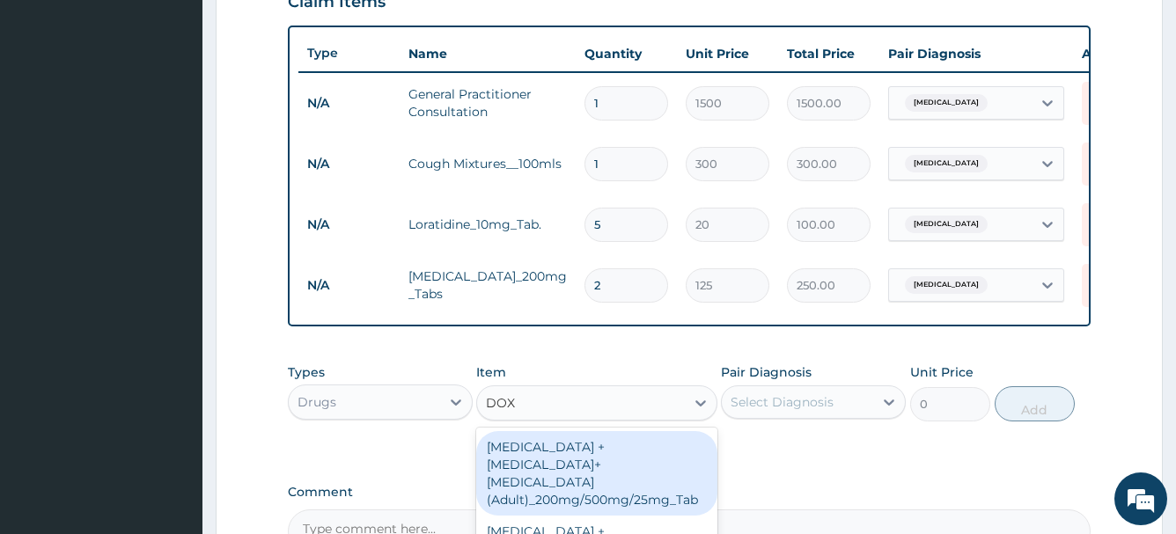
type input "DOXY"
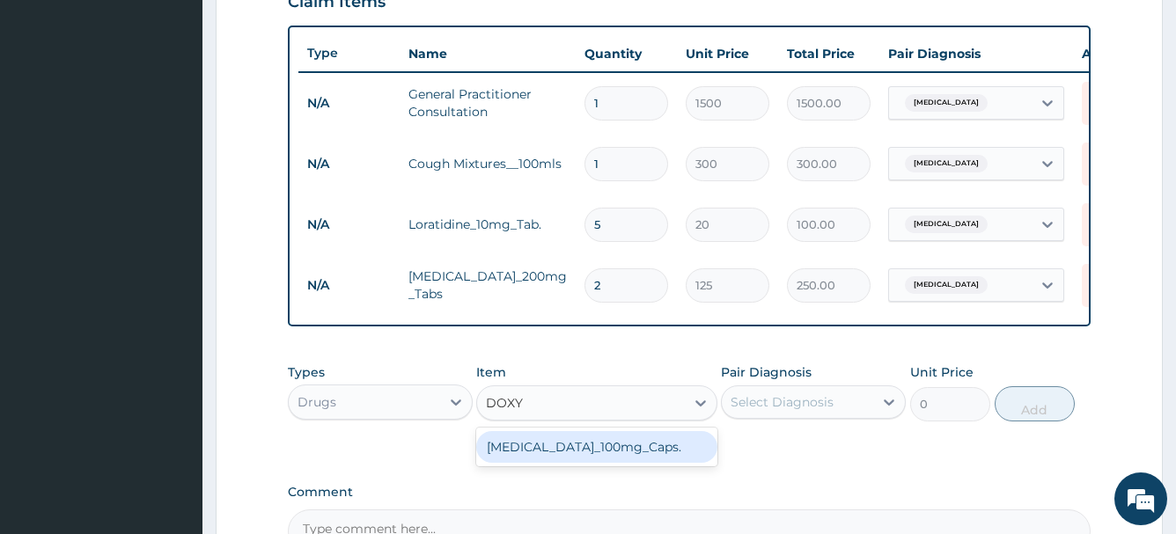
click at [570, 463] on div "[MEDICAL_DATA]_100mg_Caps." at bounding box center [596, 447] width 241 height 32
type input "30"
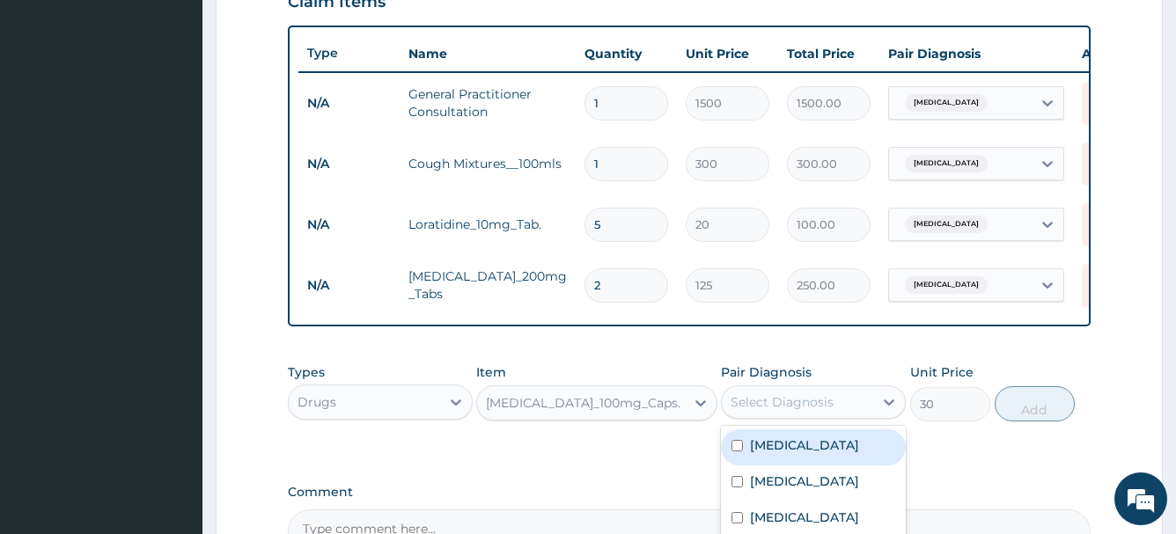
click at [799, 411] on div "Select Diagnosis" at bounding box center [782, 402] width 103 height 18
type input "14"
click at [741, 452] on input "checkbox" at bounding box center [736, 445] width 11 height 11
checkbox input "true"
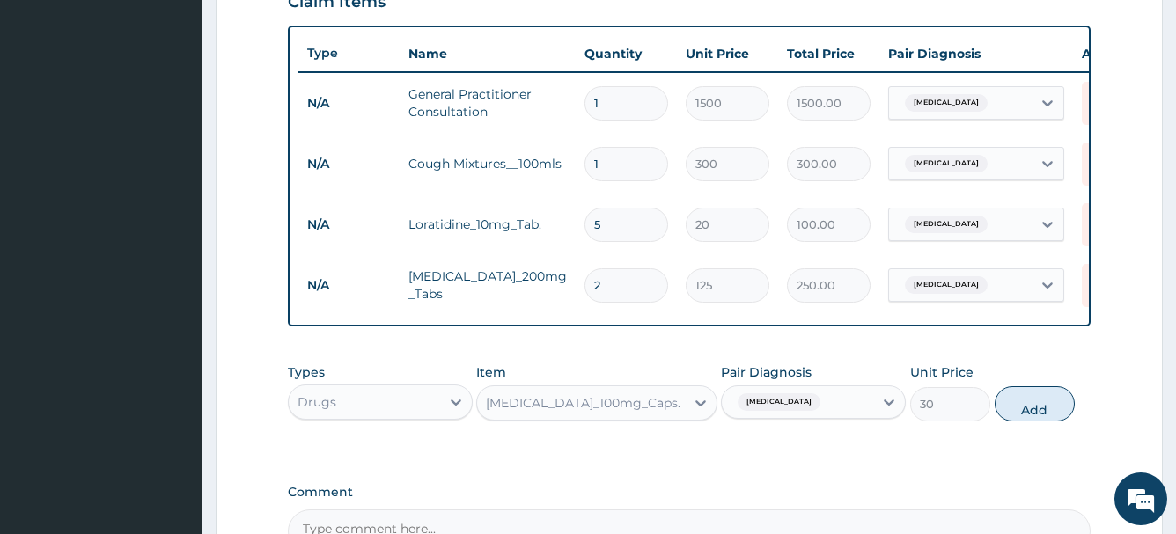
click at [790, 412] on div "[MEDICAL_DATA]" at bounding box center [797, 402] width 151 height 30
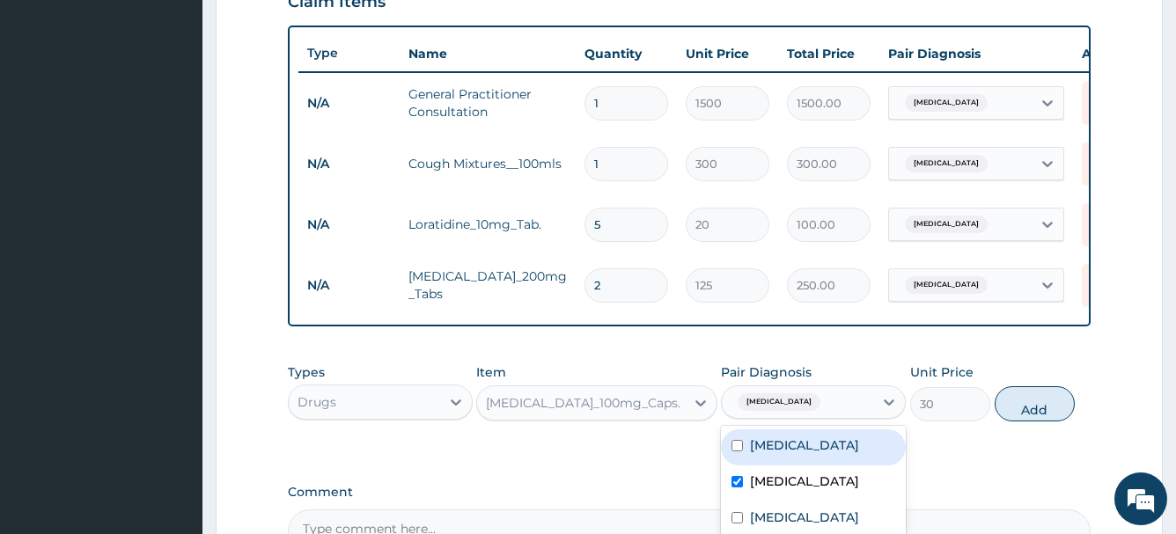
click at [780, 411] on span "[MEDICAL_DATA]" at bounding box center [779, 402] width 83 height 18
click at [775, 454] on label "[MEDICAL_DATA]" at bounding box center [804, 446] width 109 height 18
click at [739, 452] on input "checkbox" at bounding box center [736, 445] width 11 height 11
checkbox input "false"
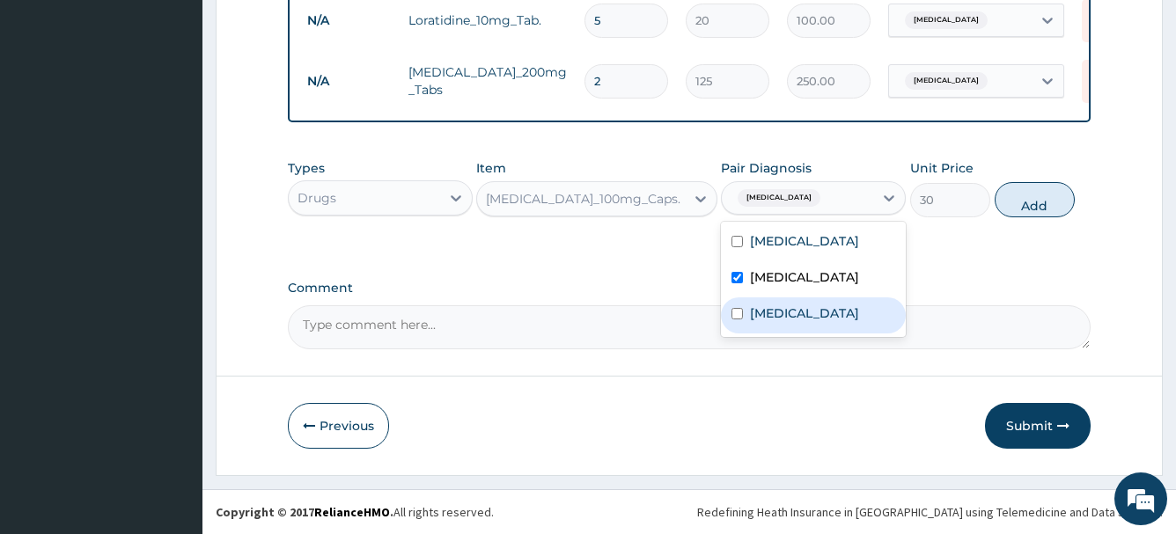
click at [765, 322] on label "[MEDICAL_DATA]" at bounding box center [804, 314] width 109 height 18
checkbox input "true"
click at [740, 283] on input "checkbox" at bounding box center [736, 277] width 11 height 11
checkbox input "false"
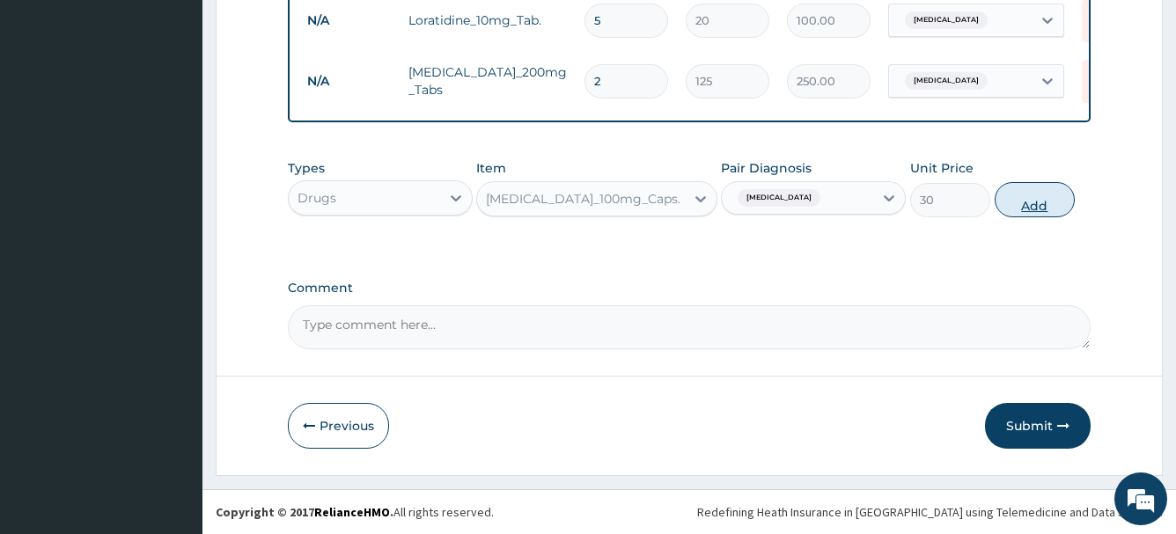
click at [1003, 203] on button "Add" at bounding box center [1035, 199] width 80 height 35
type input "0"
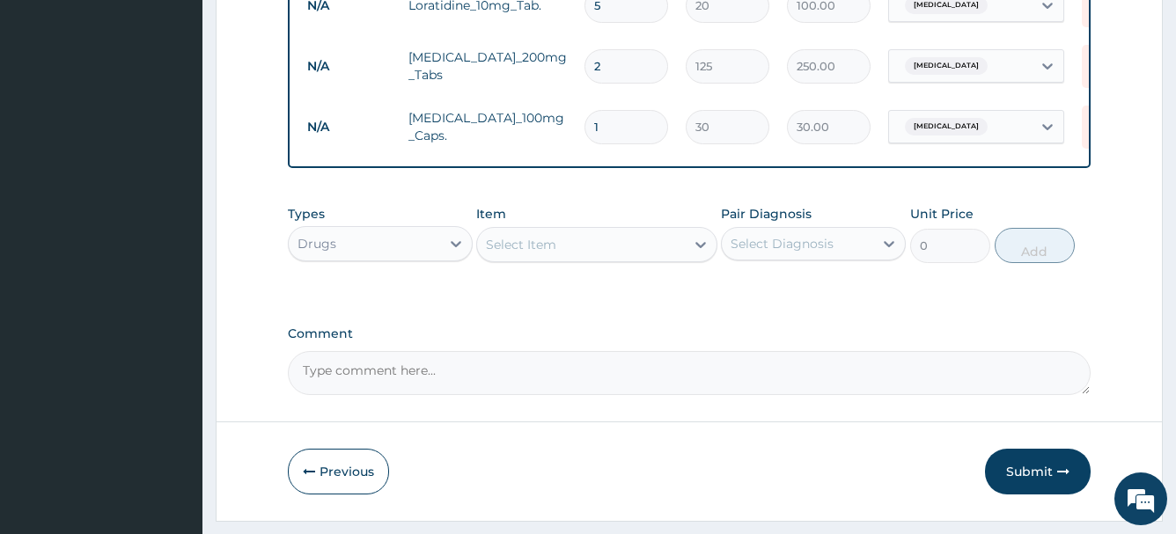
type input "14"
type input "420.00"
type input "14"
click at [632, 253] on div "Select Item" at bounding box center [581, 245] width 208 height 28
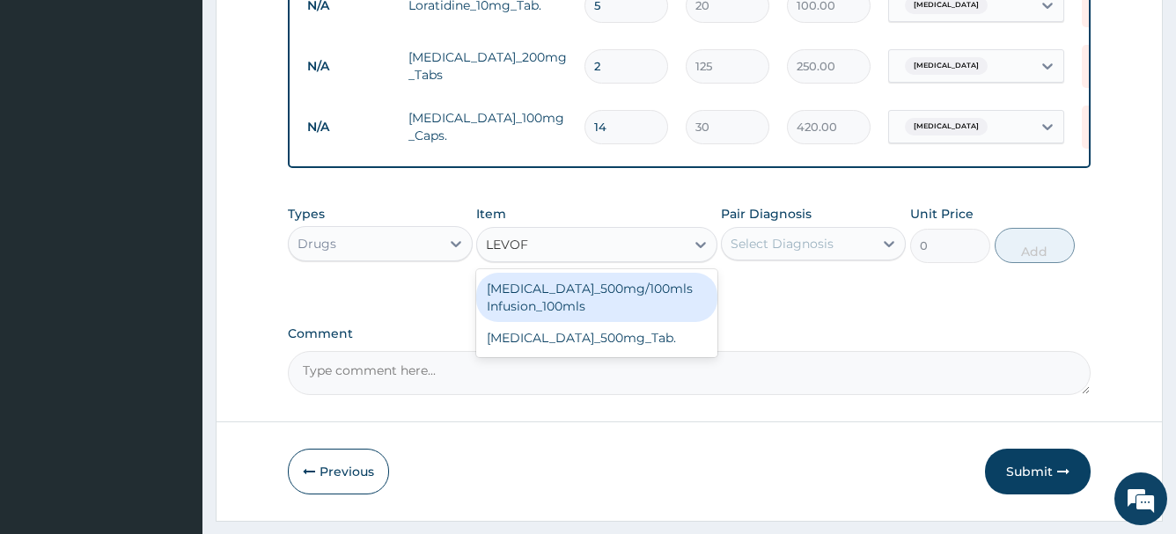
type input "LEVOFL"
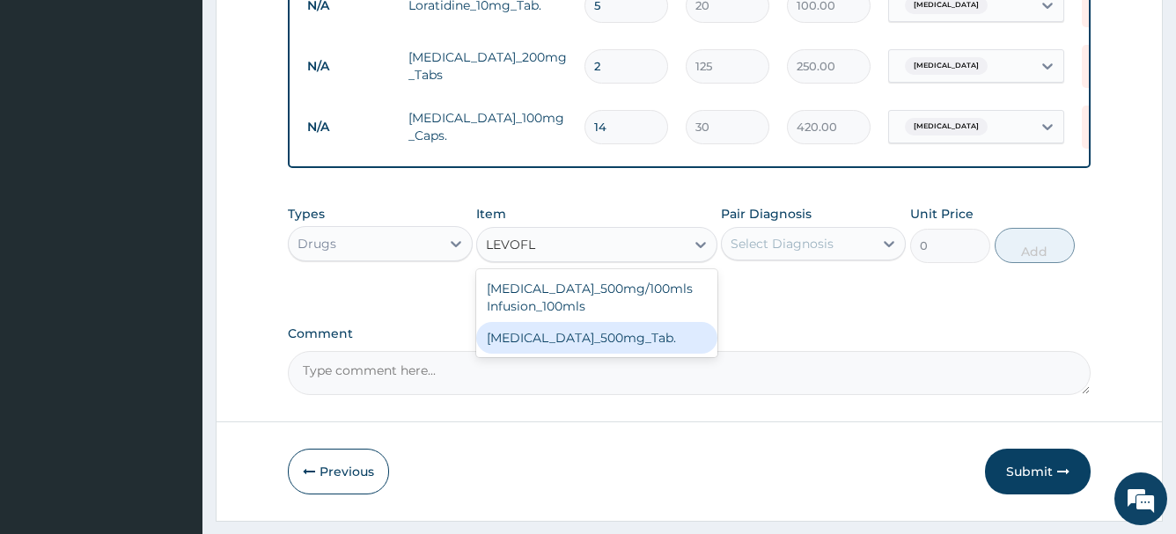
click at [640, 354] on div "[MEDICAL_DATA]_500mg_Tab." at bounding box center [596, 338] width 241 height 32
type input "110"
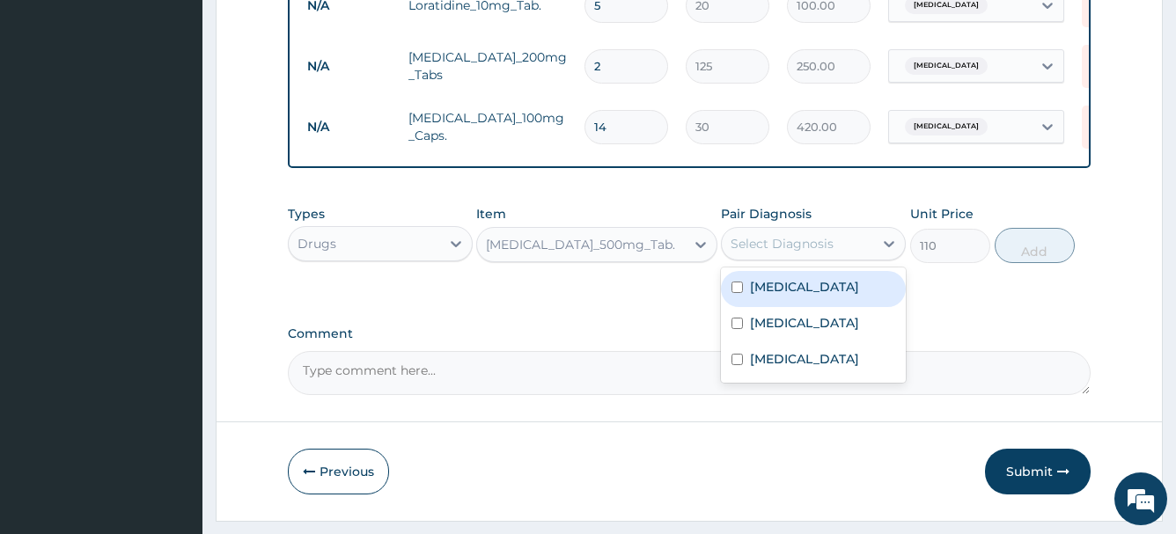
click at [791, 253] on div "Select Diagnosis" at bounding box center [782, 244] width 103 height 18
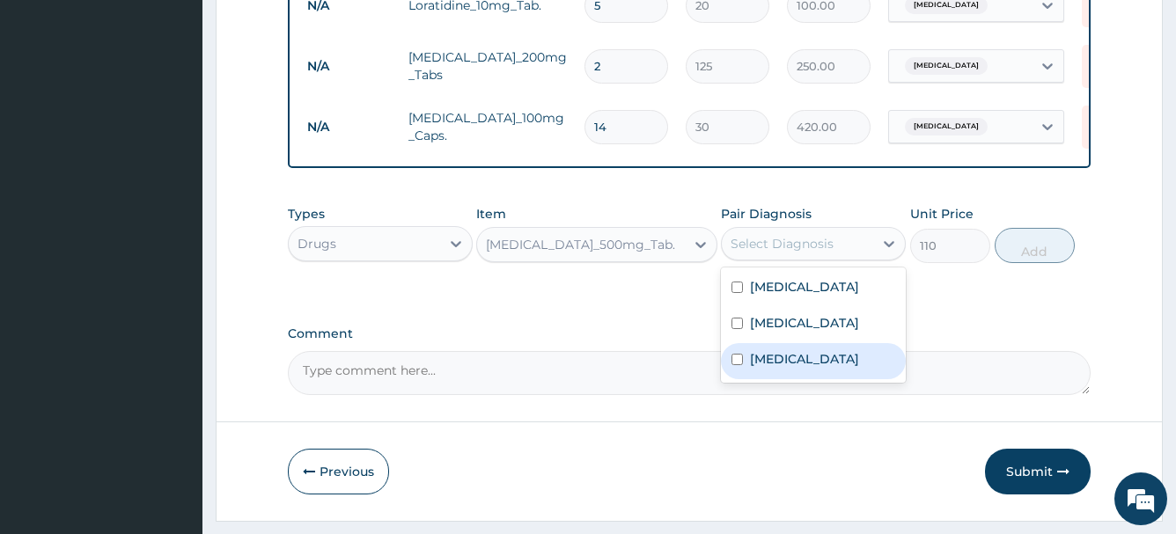
click at [810, 368] on label "[MEDICAL_DATA]" at bounding box center [804, 359] width 109 height 18
checkbox input "true"
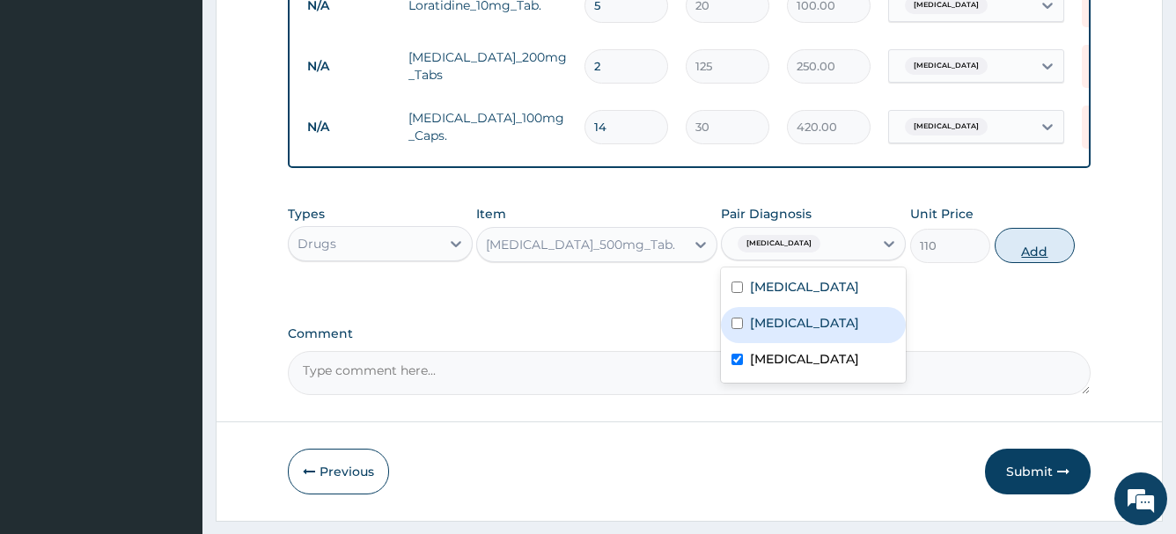
click at [1042, 263] on button "Add" at bounding box center [1035, 245] width 80 height 35
type input "0"
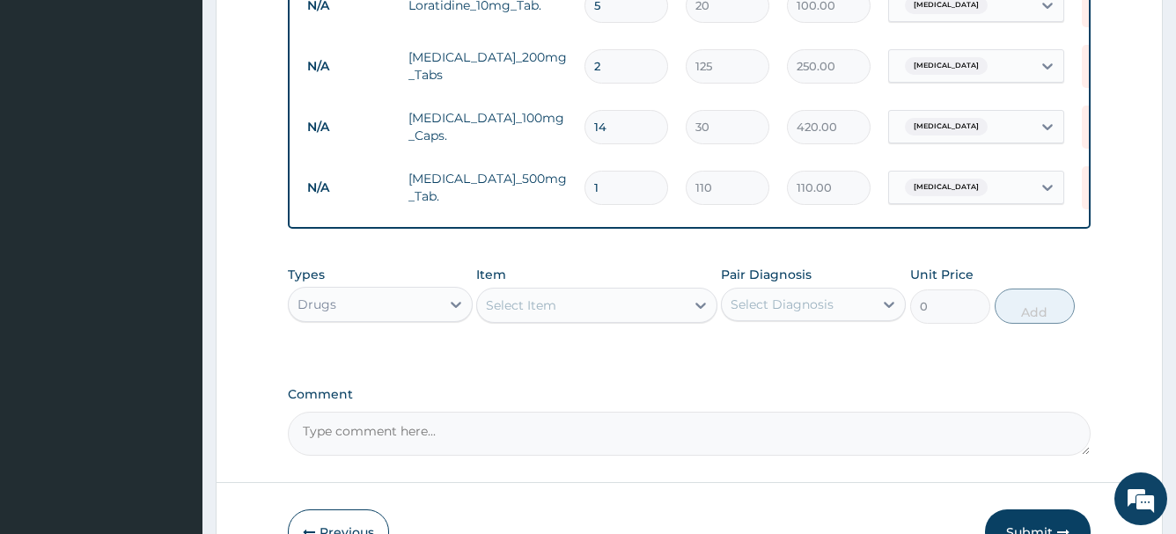
type input "0.00"
type input "7"
type input "770.00"
type input "7"
click at [666, 320] on div "Select Item" at bounding box center [581, 305] width 208 height 28
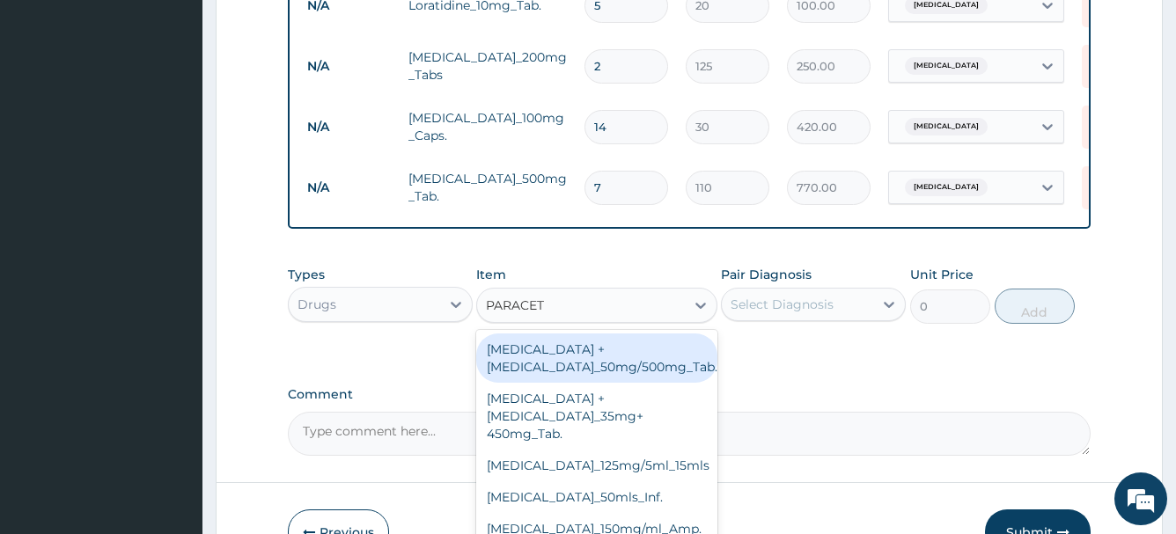
type input "PARACETA"
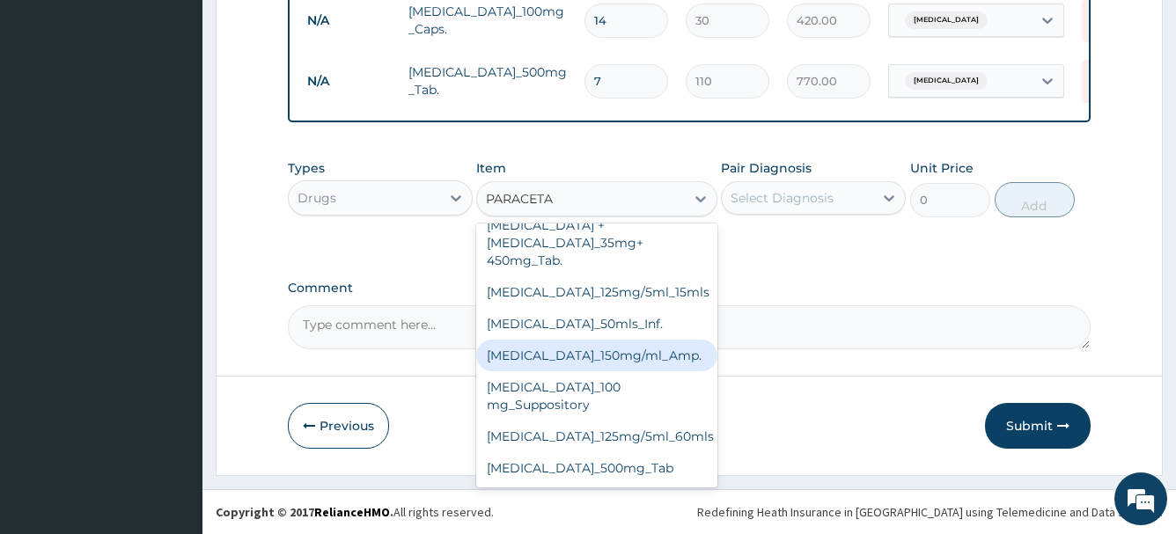
scroll to position [970, 0]
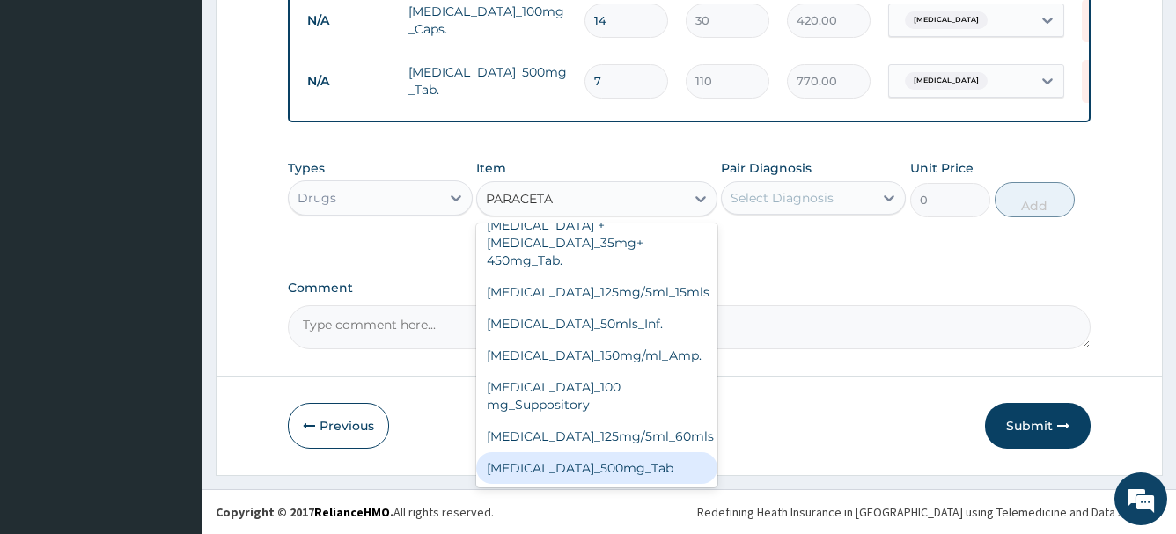
drag, startPoint x: 599, startPoint y: 467, endPoint x: 619, endPoint y: 464, distance: 19.5
click at [602, 466] on div "[MEDICAL_DATA]_500mg_Tab" at bounding box center [596, 468] width 241 height 32
type input "5"
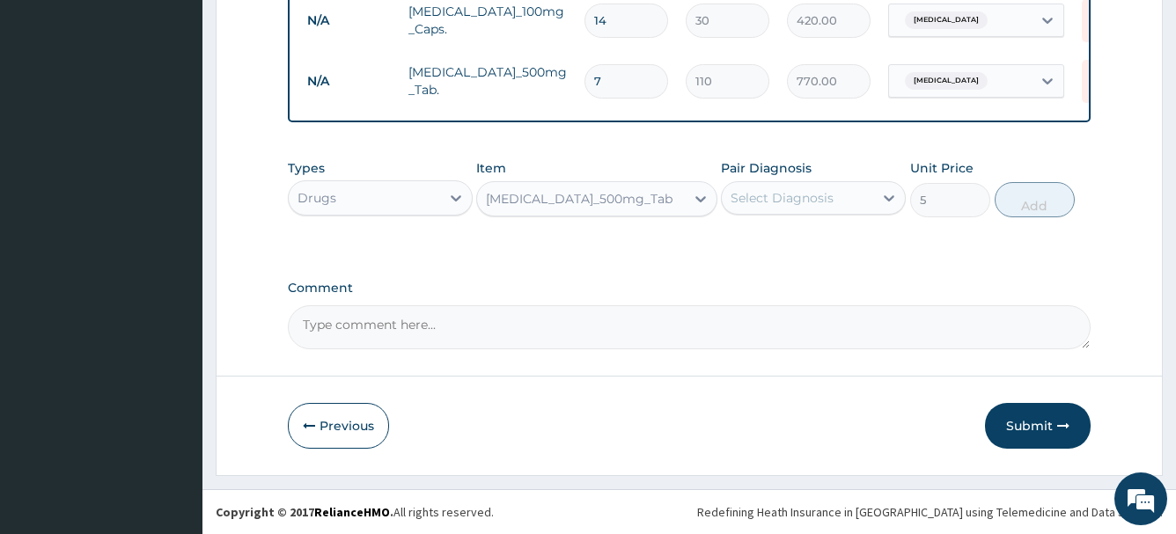
click at [798, 198] on div "Select Diagnosis" at bounding box center [782, 198] width 103 height 18
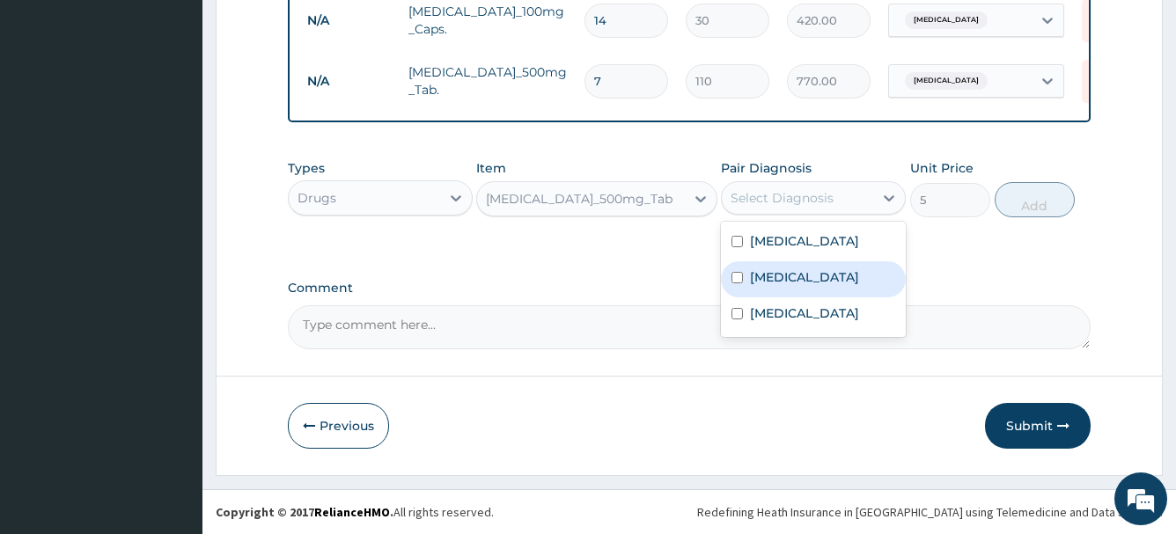
click at [790, 286] on label "[MEDICAL_DATA]" at bounding box center [804, 277] width 109 height 18
checkbox input "true"
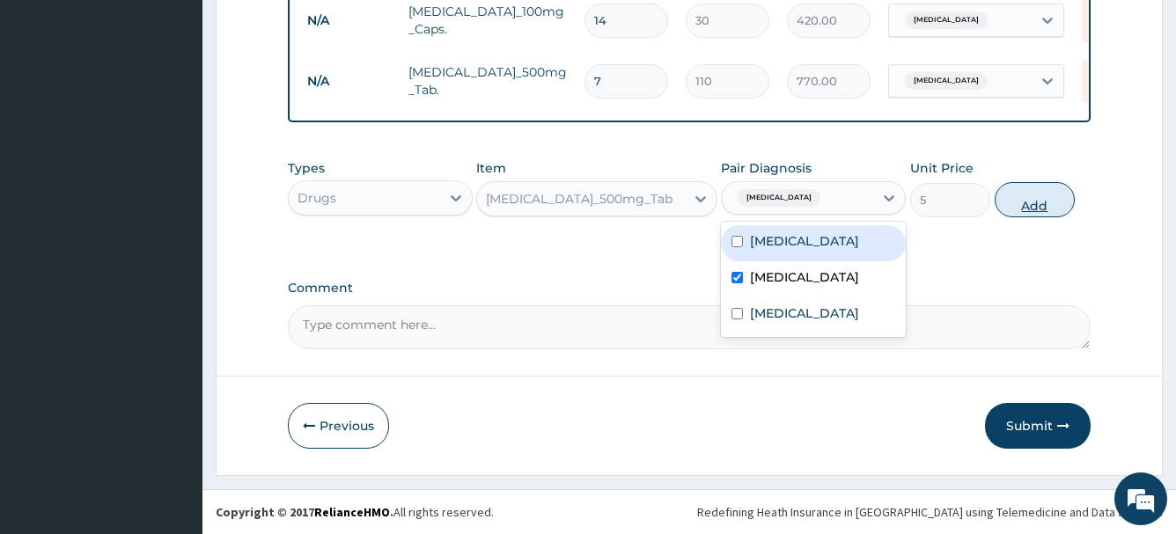
click at [1034, 195] on button "Add" at bounding box center [1035, 199] width 80 height 35
type input "0"
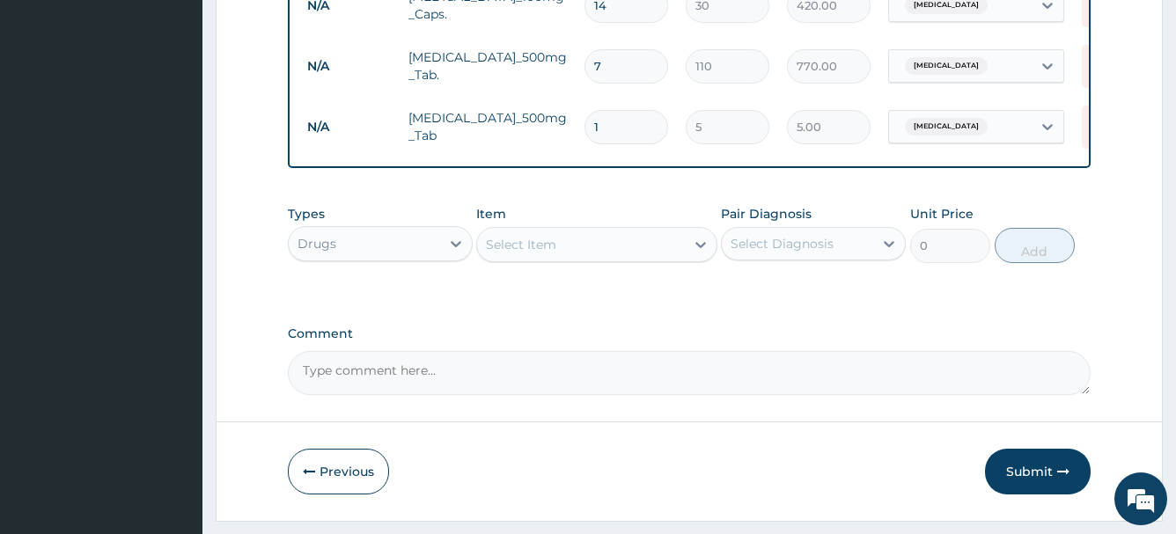
type input "18"
type input "90.00"
type input "18"
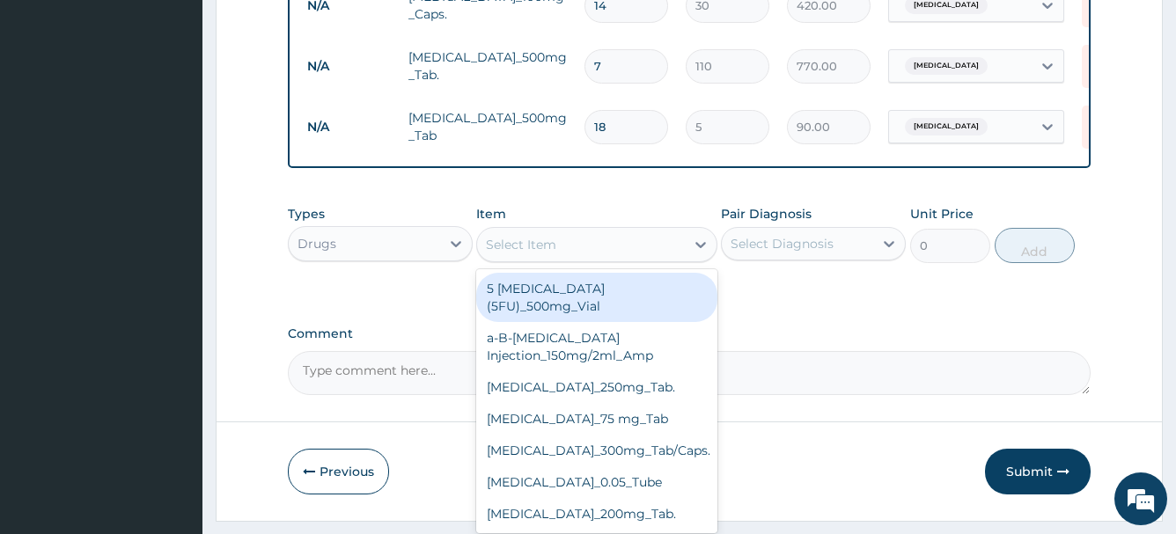
click at [519, 259] on div "Select Item" at bounding box center [581, 245] width 208 height 28
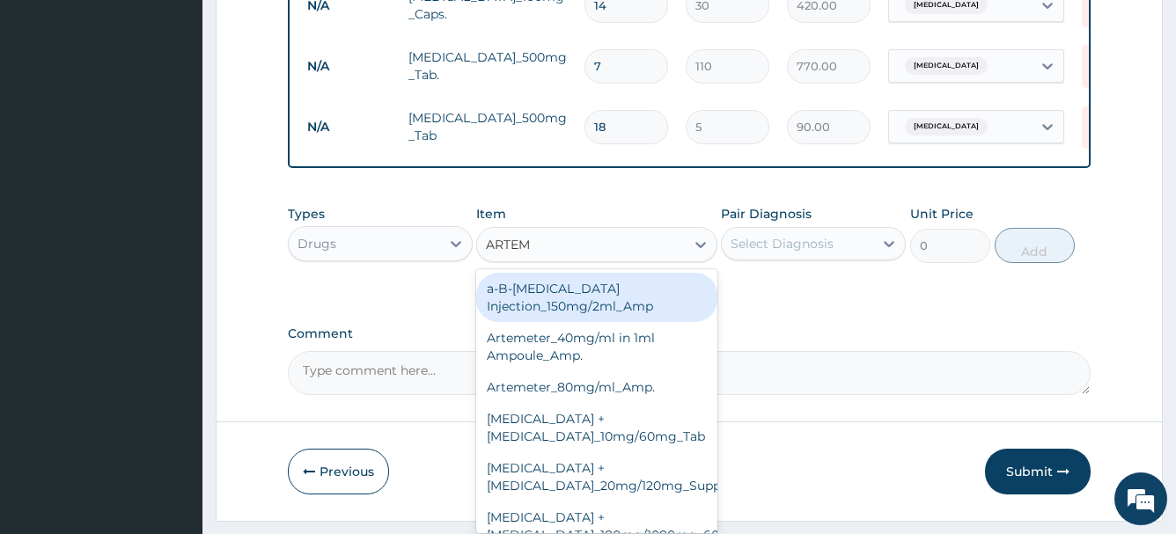
type input "ARTEME"
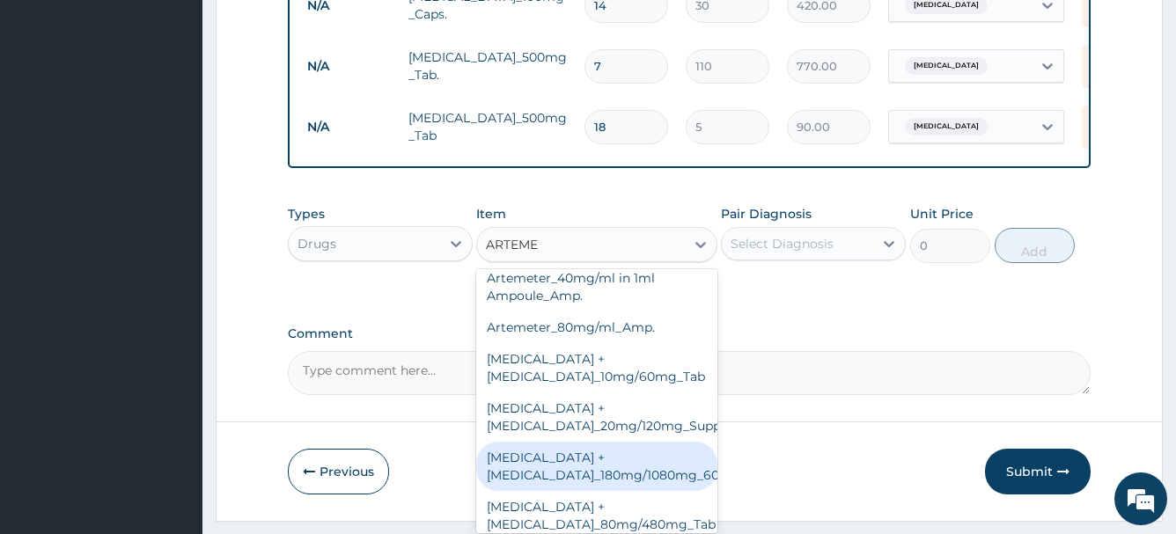
scroll to position [88, 0]
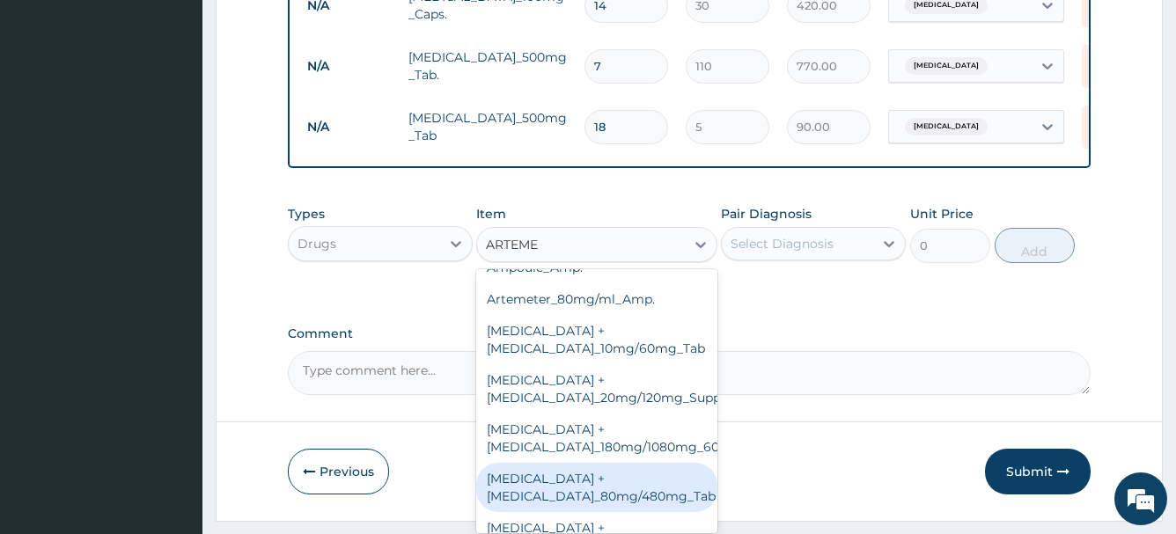
click at [618, 501] on div "[MEDICAL_DATA] + [MEDICAL_DATA]_80mg/480mg_Tab" at bounding box center [596, 487] width 241 height 49
type input "180"
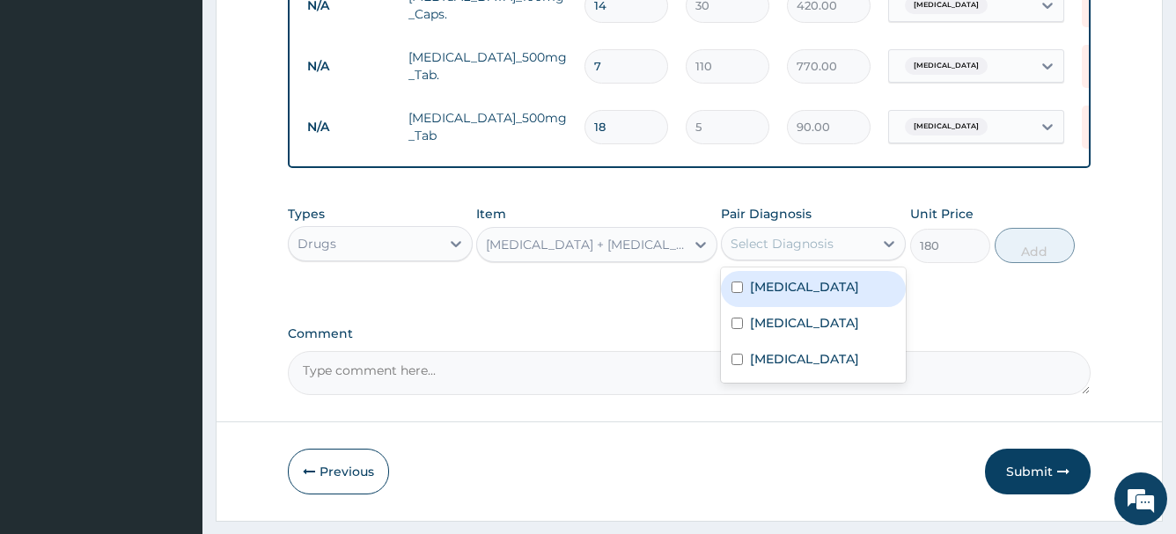
drag, startPoint x: 816, startPoint y: 257, endPoint x: 822, endPoint y: 289, distance: 32.3
click at [818, 253] on div "Select Diagnosis" at bounding box center [782, 244] width 103 height 18
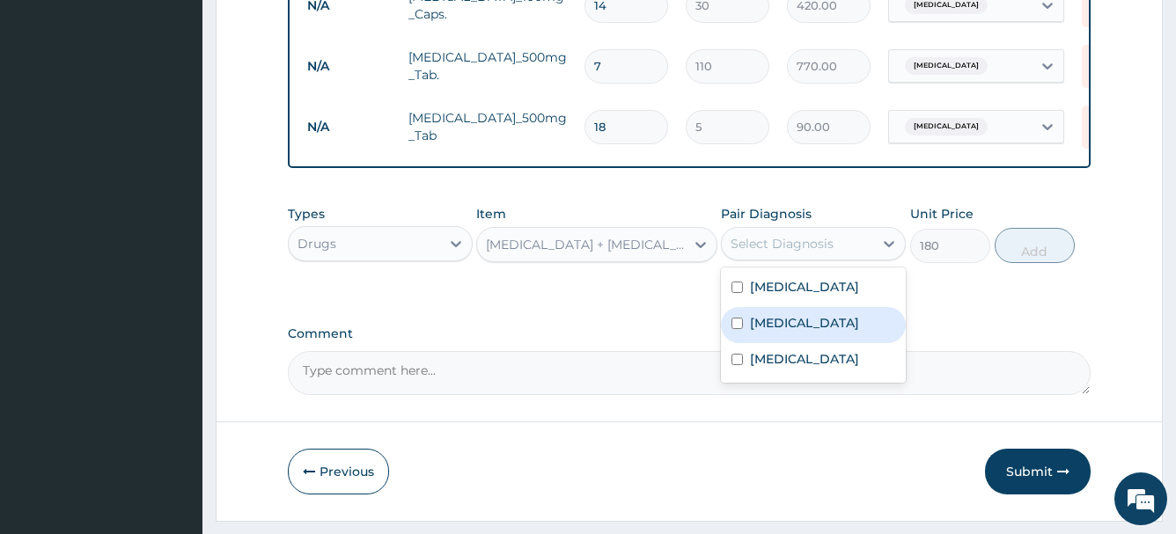
drag, startPoint x: 815, startPoint y: 363, endPoint x: 956, endPoint y: 326, distance: 145.6
click at [819, 343] on div "[MEDICAL_DATA]" at bounding box center [813, 325] width 185 height 36
checkbox input "true"
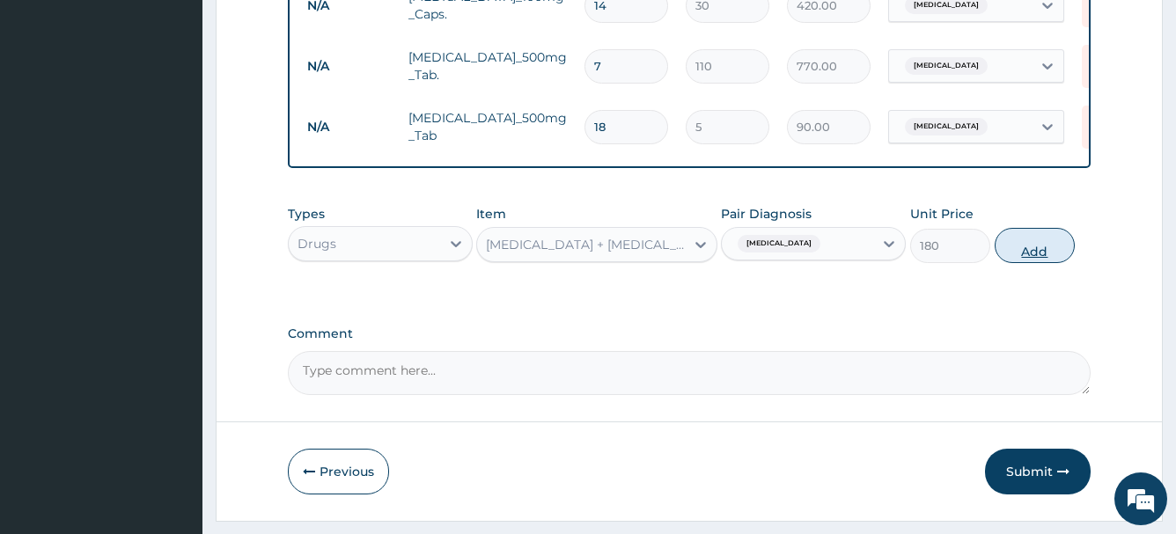
click at [1039, 263] on button "Add" at bounding box center [1035, 245] width 80 height 35
type input "0"
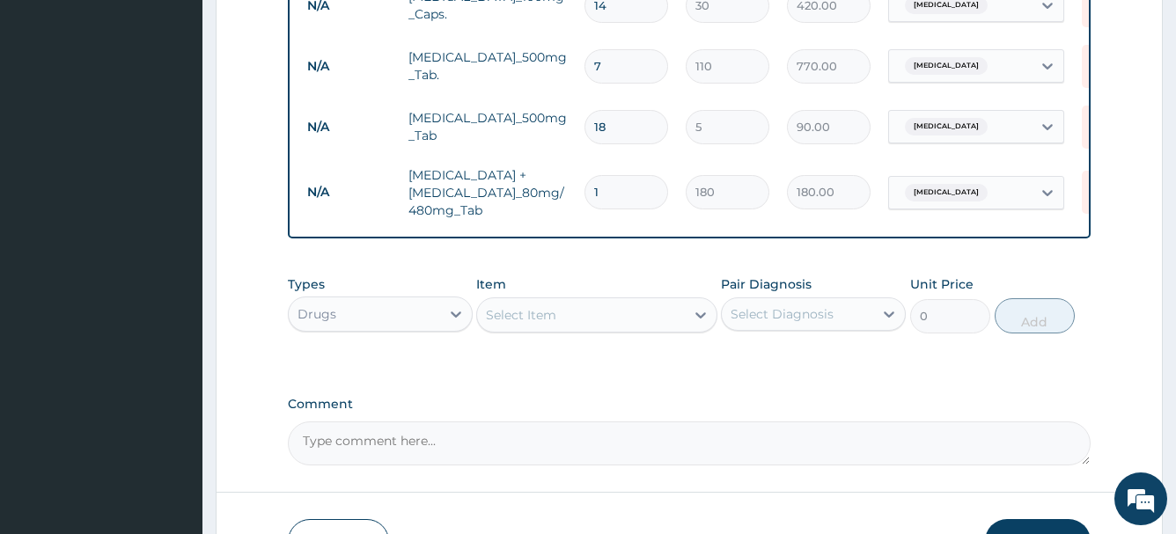
type input "0.00"
type input "6"
type input "1080.00"
type input "6"
click at [622, 445] on textarea "Comment" at bounding box center [690, 444] width 804 height 44
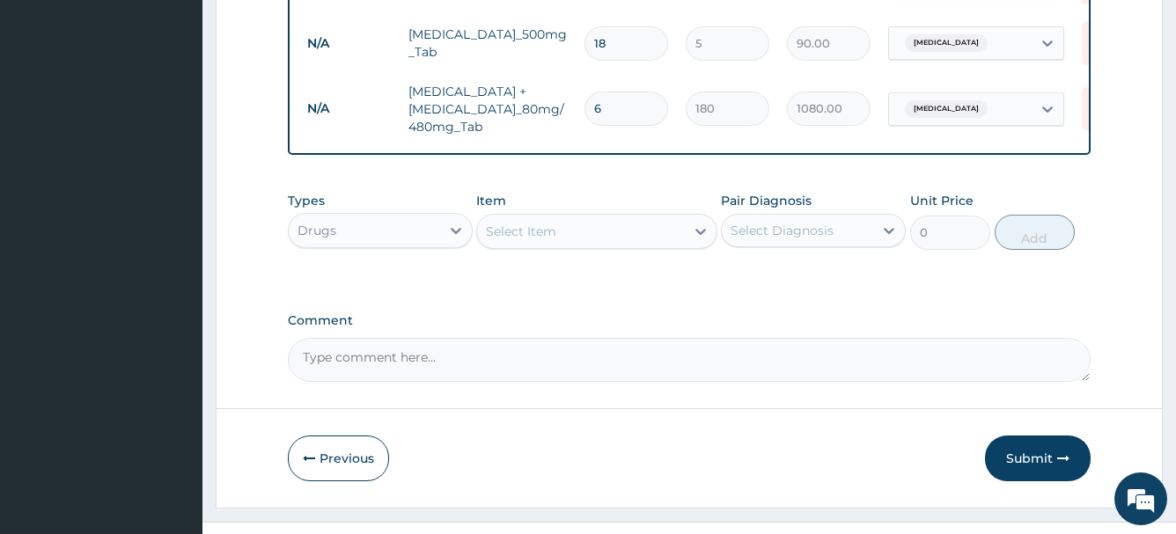
scroll to position [1101, 0]
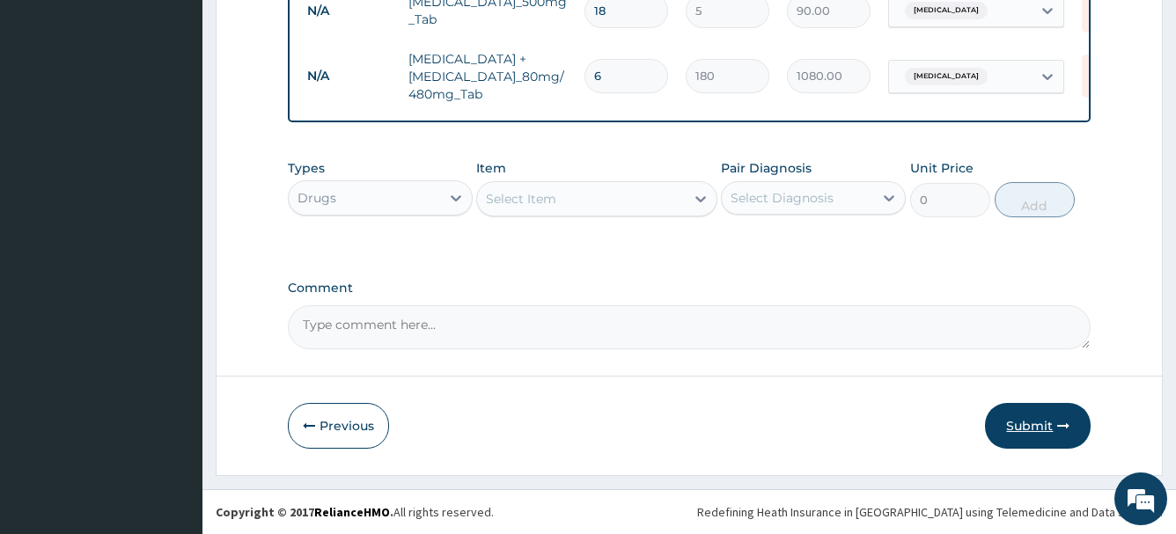
click at [1018, 435] on button "Submit" at bounding box center [1038, 426] width 106 height 46
